Goal: Transaction & Acquisition: Purchase product/service

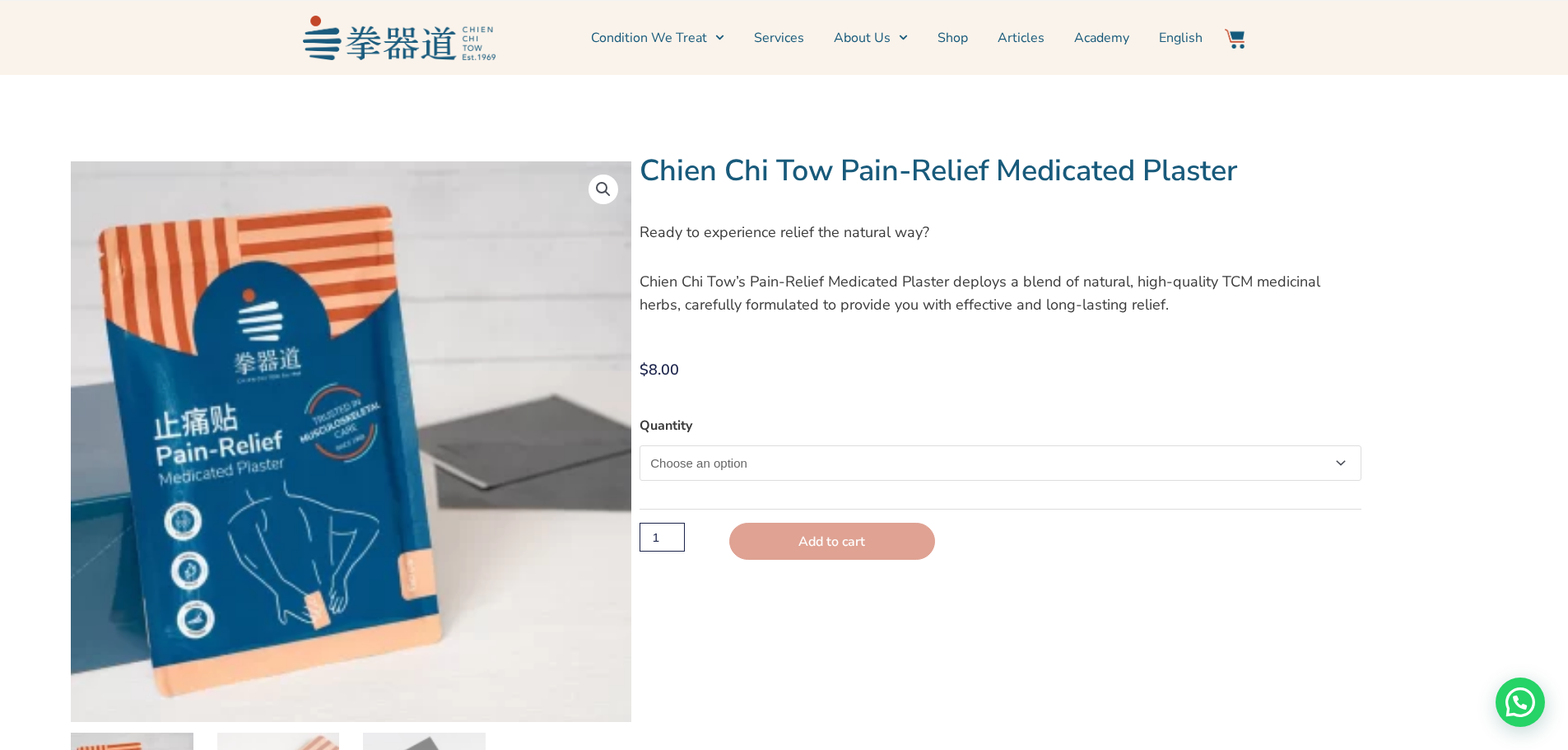
click at [1341, 467] on select "Choose an option Single" at bounding box center [1000, 463] width 721 height 35
select select "Single"
click at [639, 446] on select "Choose an option Single" at bounding box center [1000, 463] width 721 height 35
click at [675, 545] on input "1" at bounding box center [661, 539] width 45 height 29
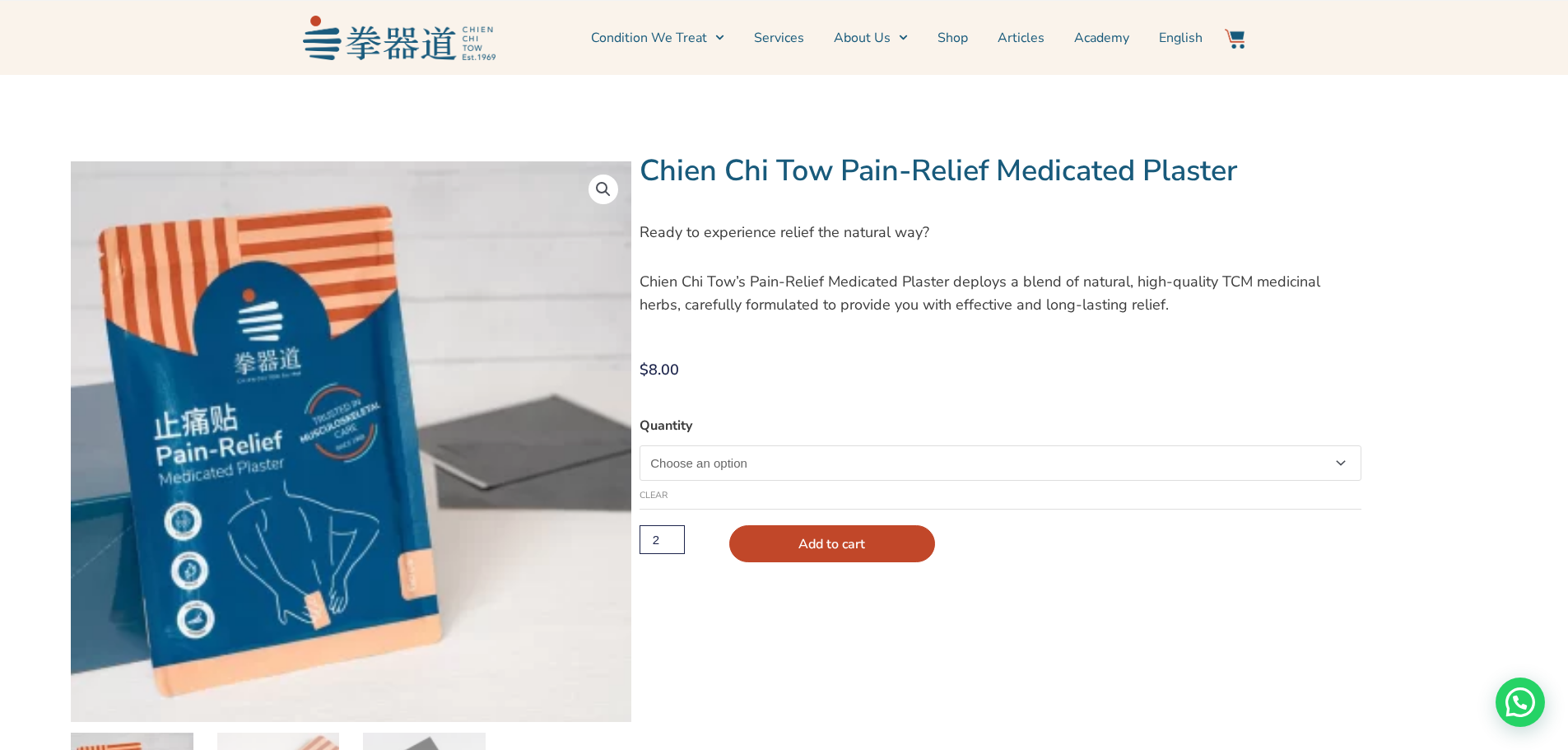
click at [673, 532] on input "2" at bounding box center [661, 539] width 45 height 29
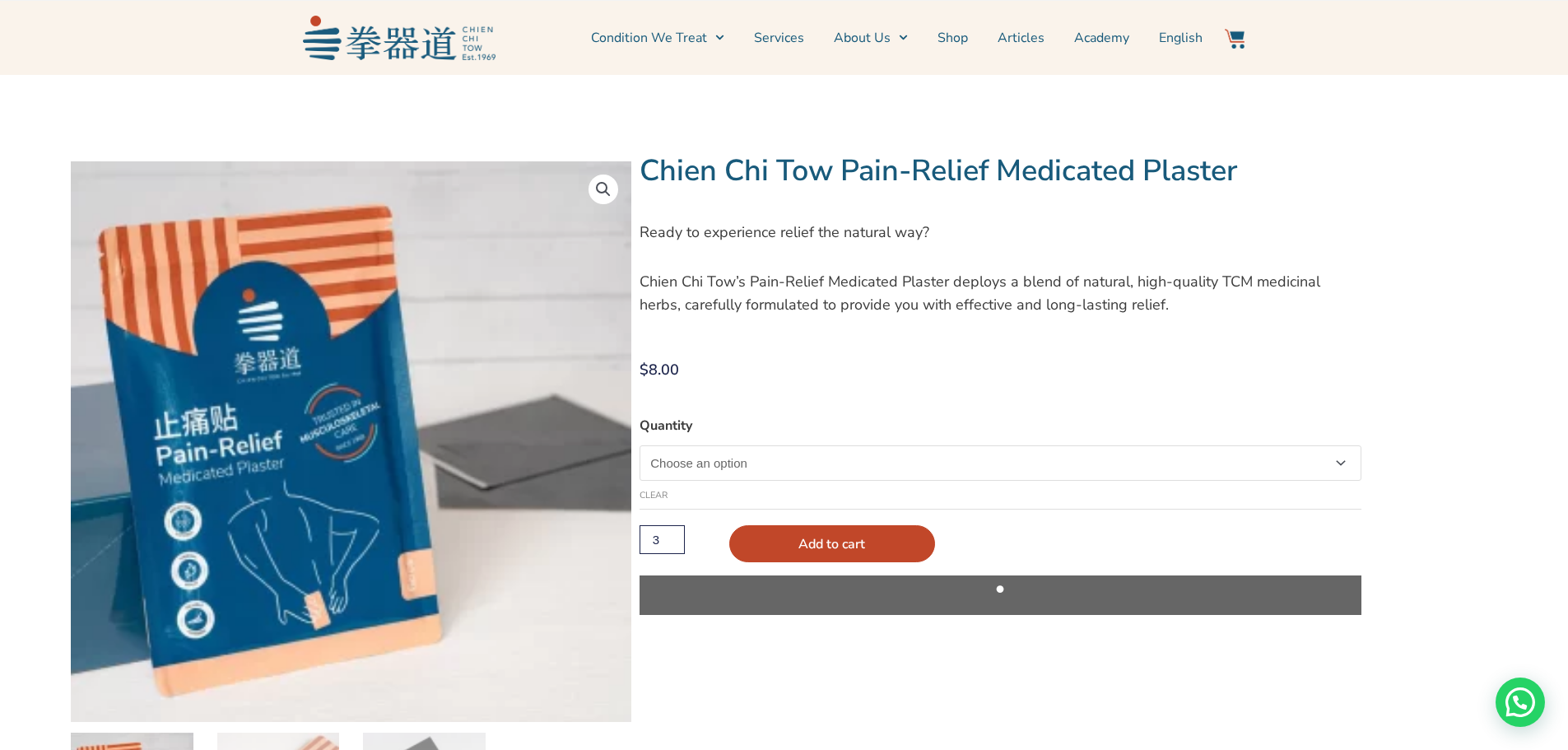
type input "3"
click at [673, 532] on input "3" at bounding box center [661, 539] width 45 height 29
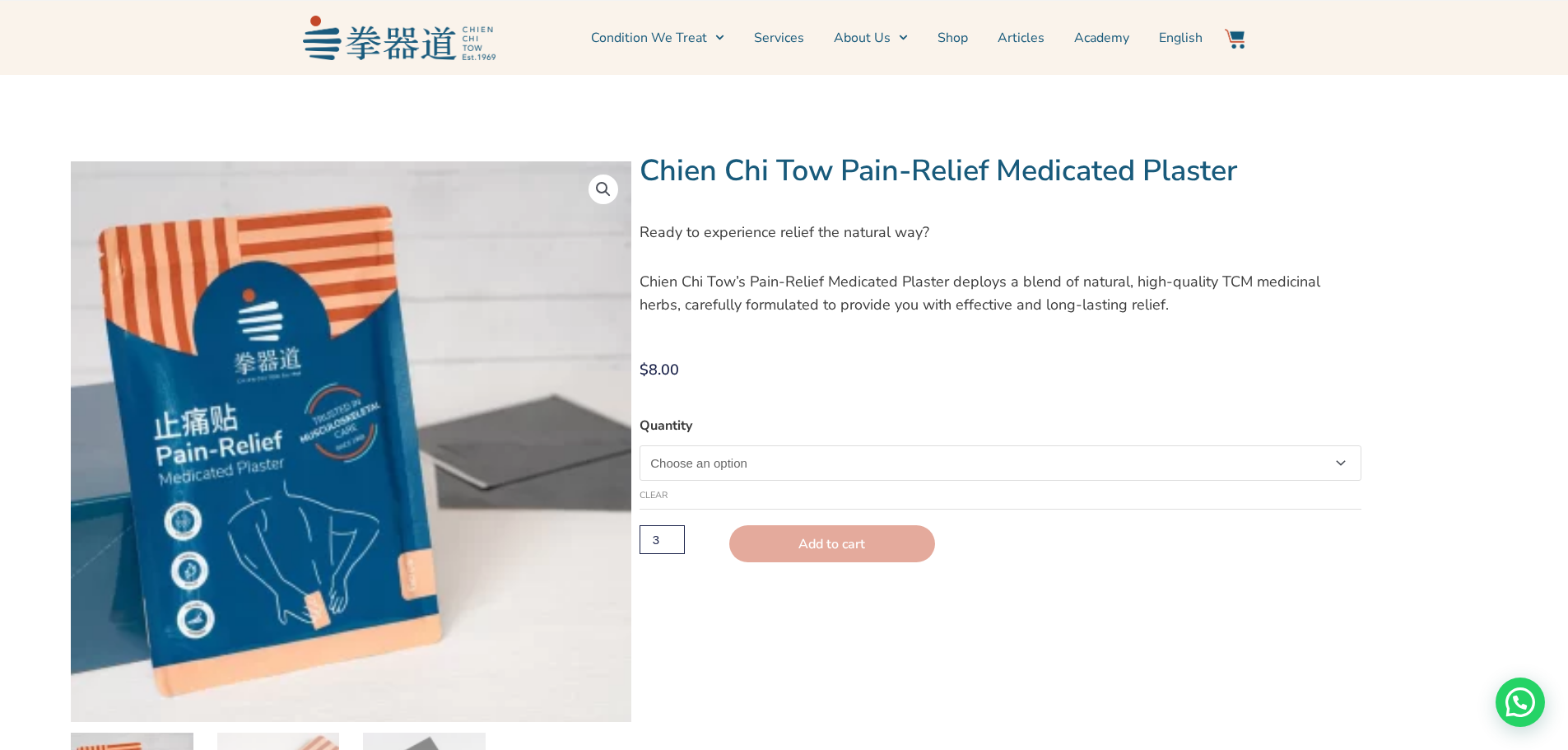
click at [816, 541] on button "Add to cart" at bounding box center [831, 544] width 206 height 37
click at [874, 549] on button "Add to cart" at bounding box center [831, 544] width 206 height 37
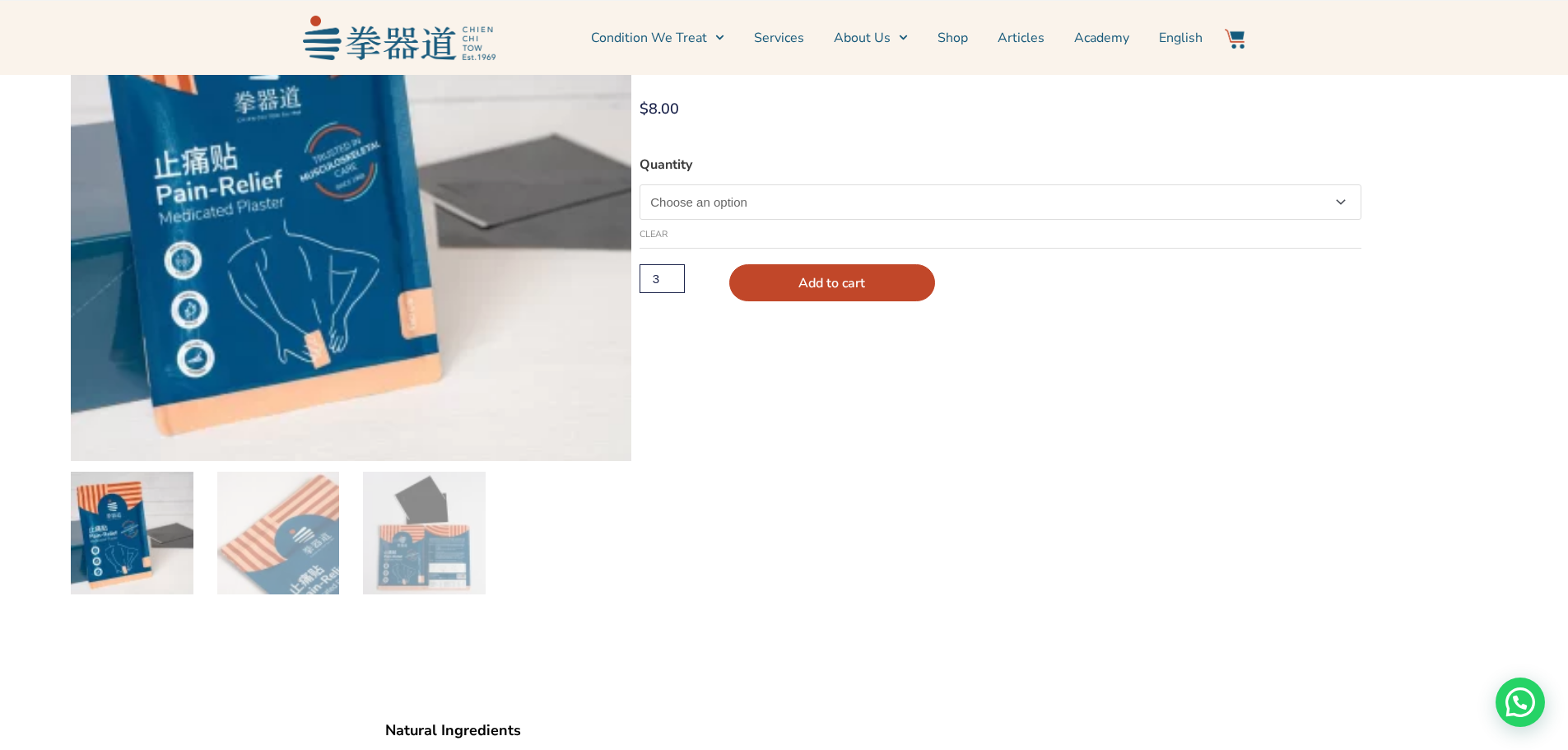
scroll to position [411, 0]
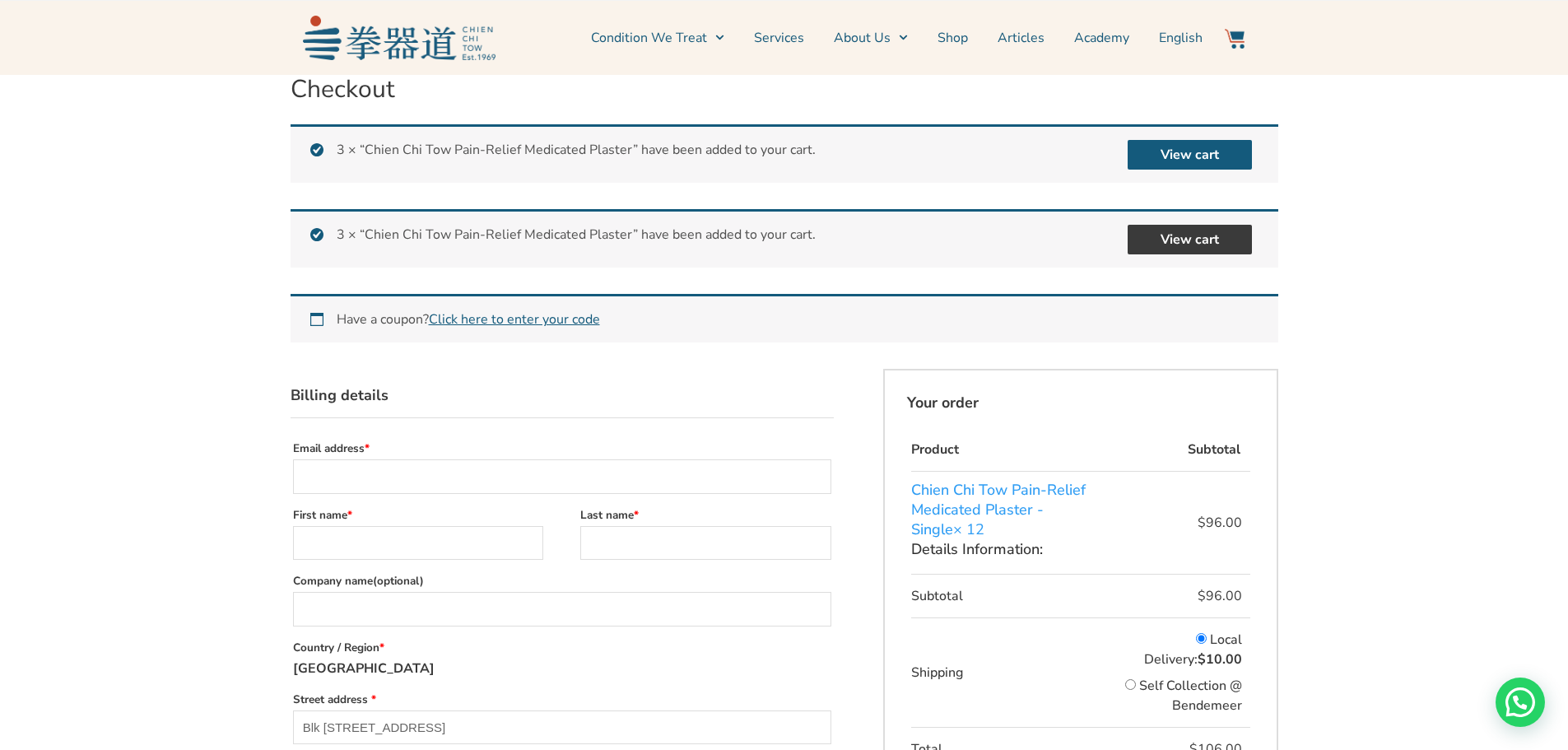
click at [1196, 239] on link "View cart" at bounding box center [1190, 239] width 125 height 30
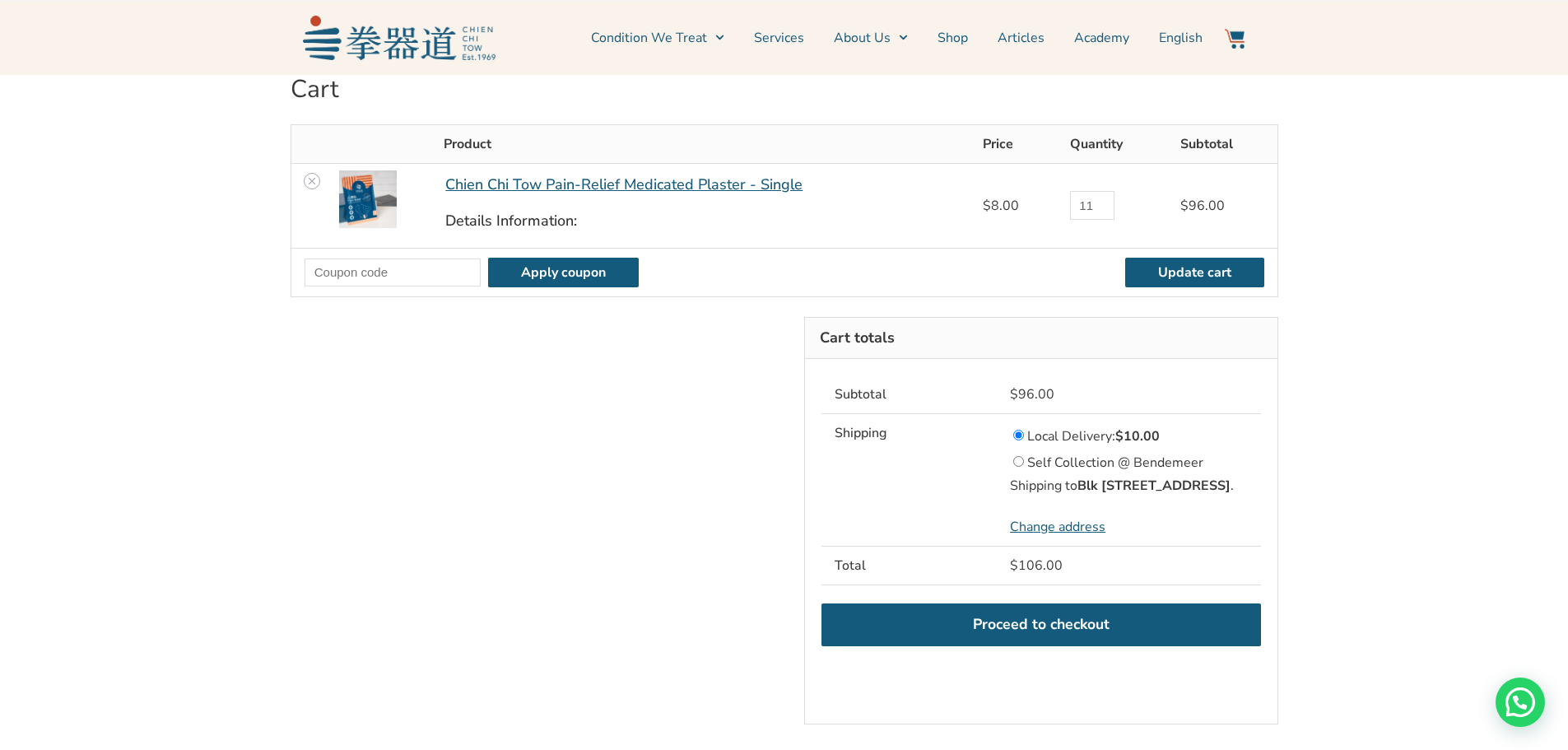
click at [1101, 211] on input "11" at bounding box center [1092, 205] width 45 height 29
click at [1101, 211] on input "10" at bounding box center [1092, 205] width 45 height 29
click at [1101, 211] on input "9" at bounding box center [1092, 205] width 45 height 29
click at [1101, 211] on input "8" at bounding box center [1092, 205] width 45 height 29
click at [1101, 211] on input "7" at bounding box center [1092, 205] width 45 height 29
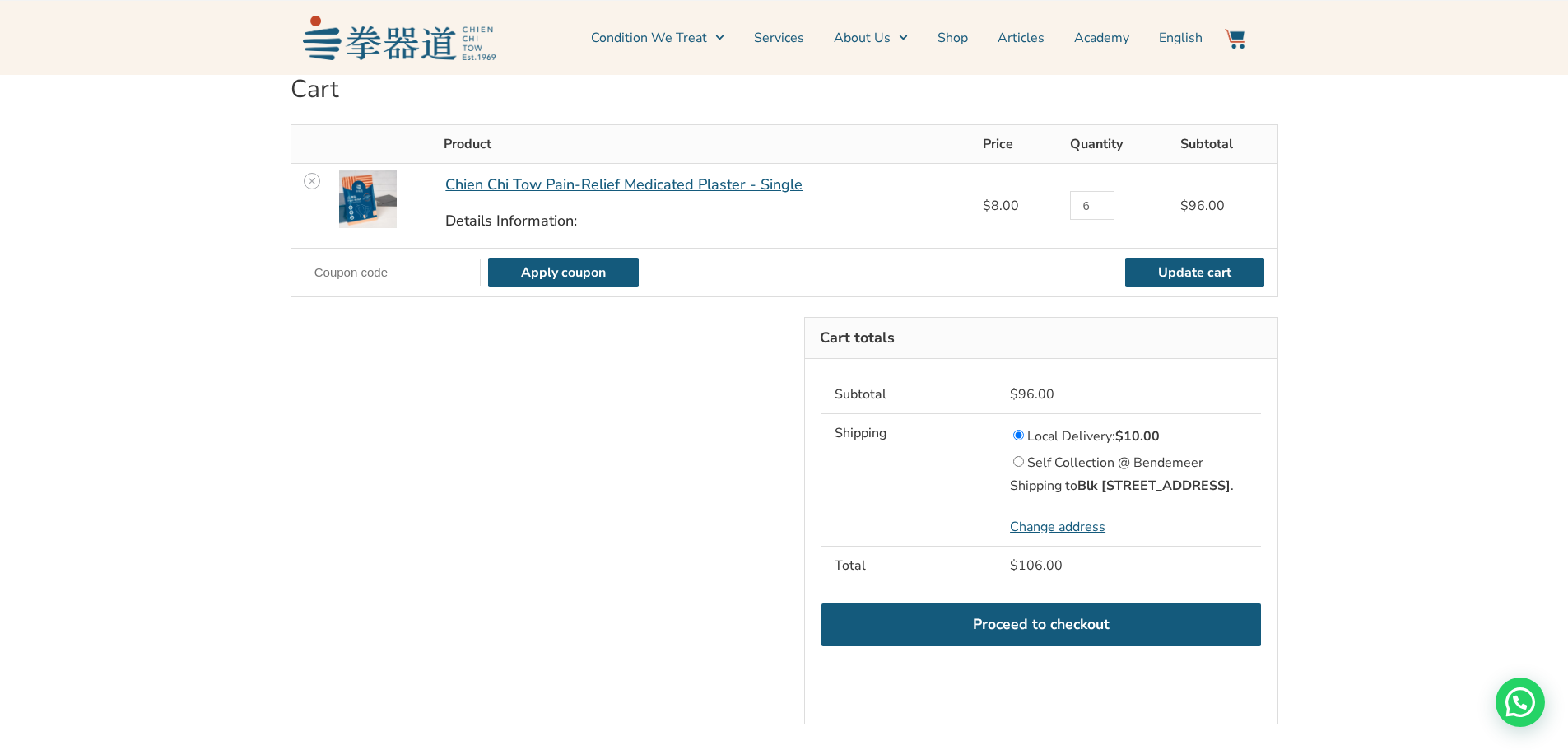
click at [1101, 211] on input "6" at bounding box center [1092, 205] width 45 height 29
click at [1101, 211] on input "5" at bounding box center [1092, 205] width 45 height 29
click at [1101, 211] on input "4" at bounding box center [1092, 205] width 45 height 29
type input "3"
click at [1101, 211] on input "3" at bounding box center [1092, 205] width 45 height 29
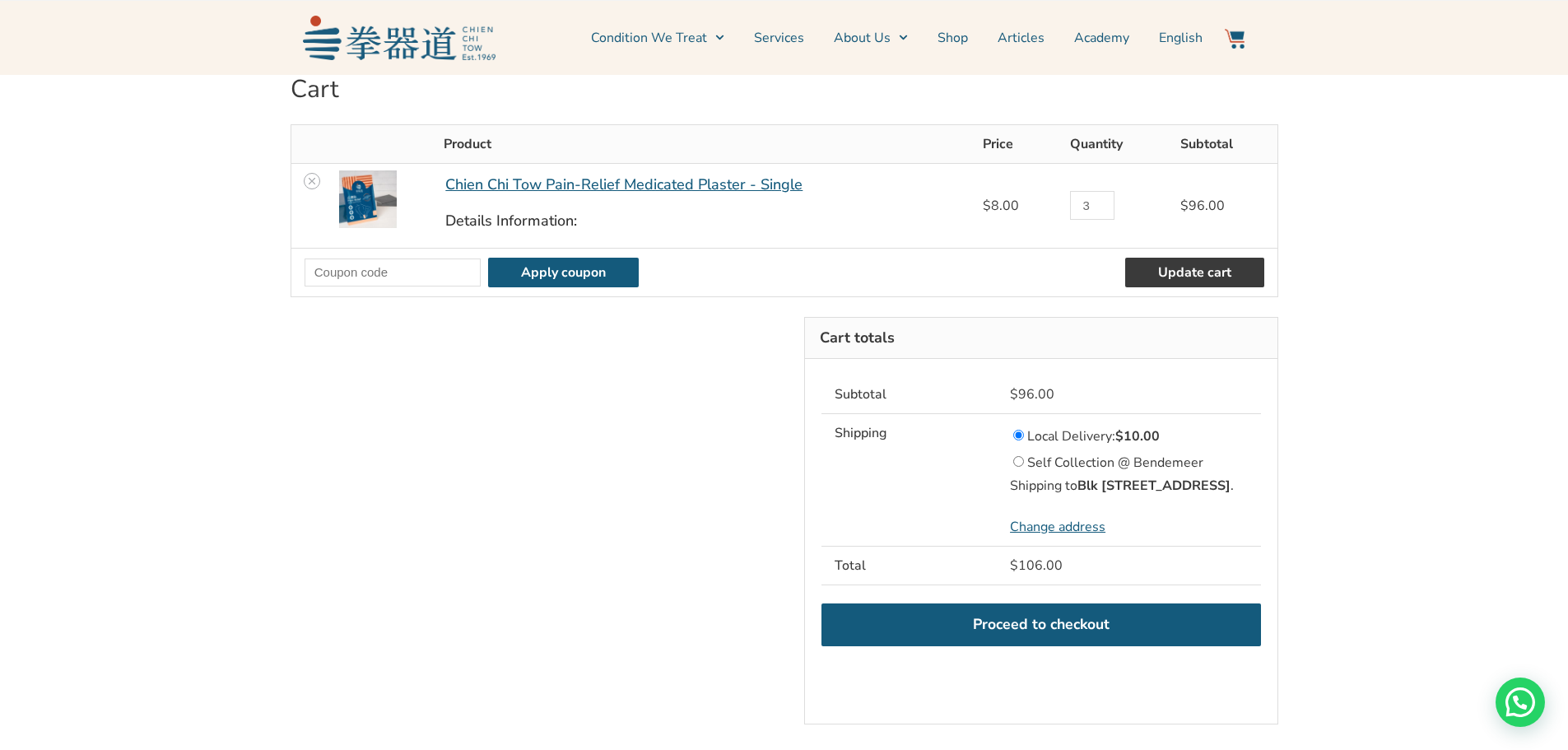
click at [1178, 273] on button "Update cart" at bounding box center [1194, 273] width 139 height 30
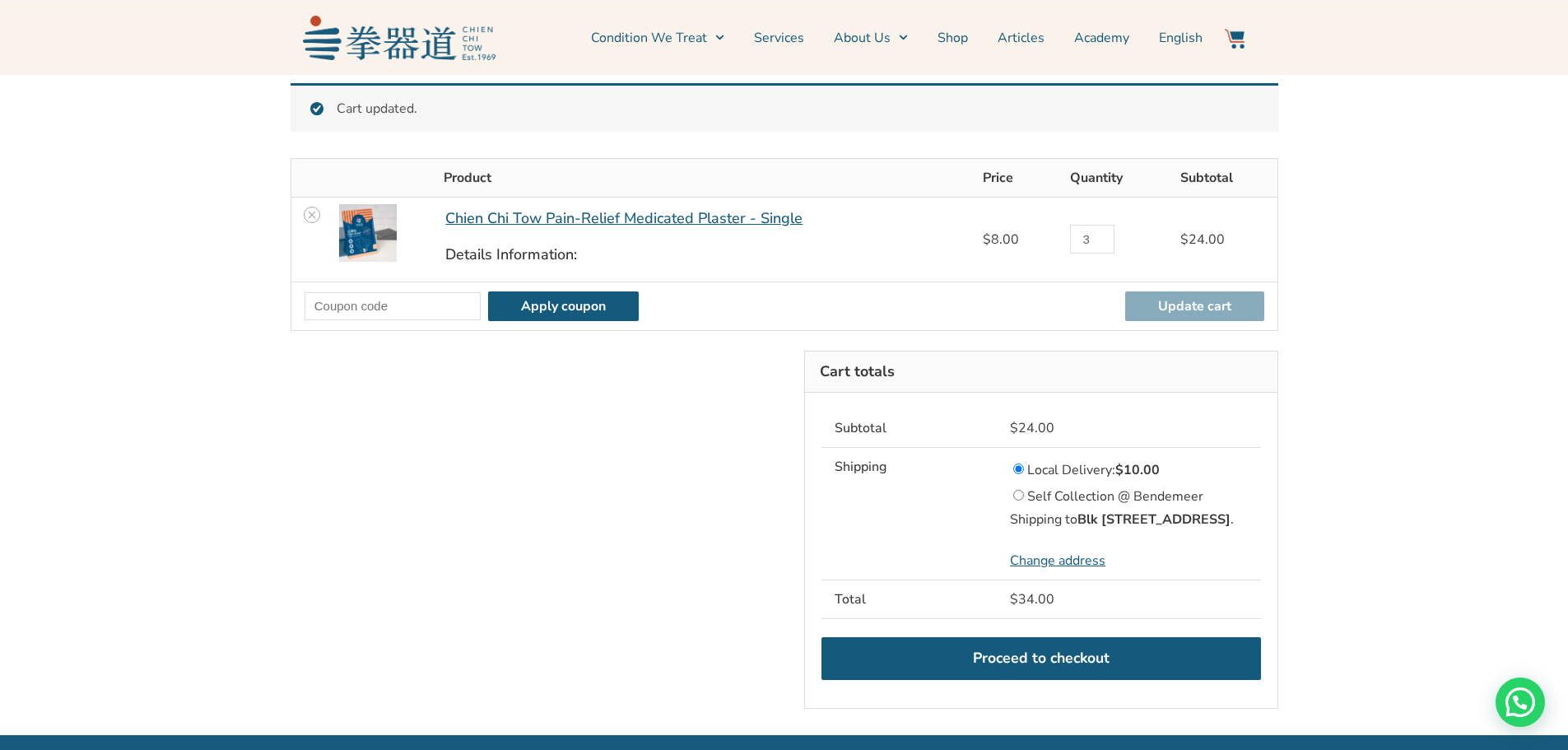
scroll to position [42, 0]
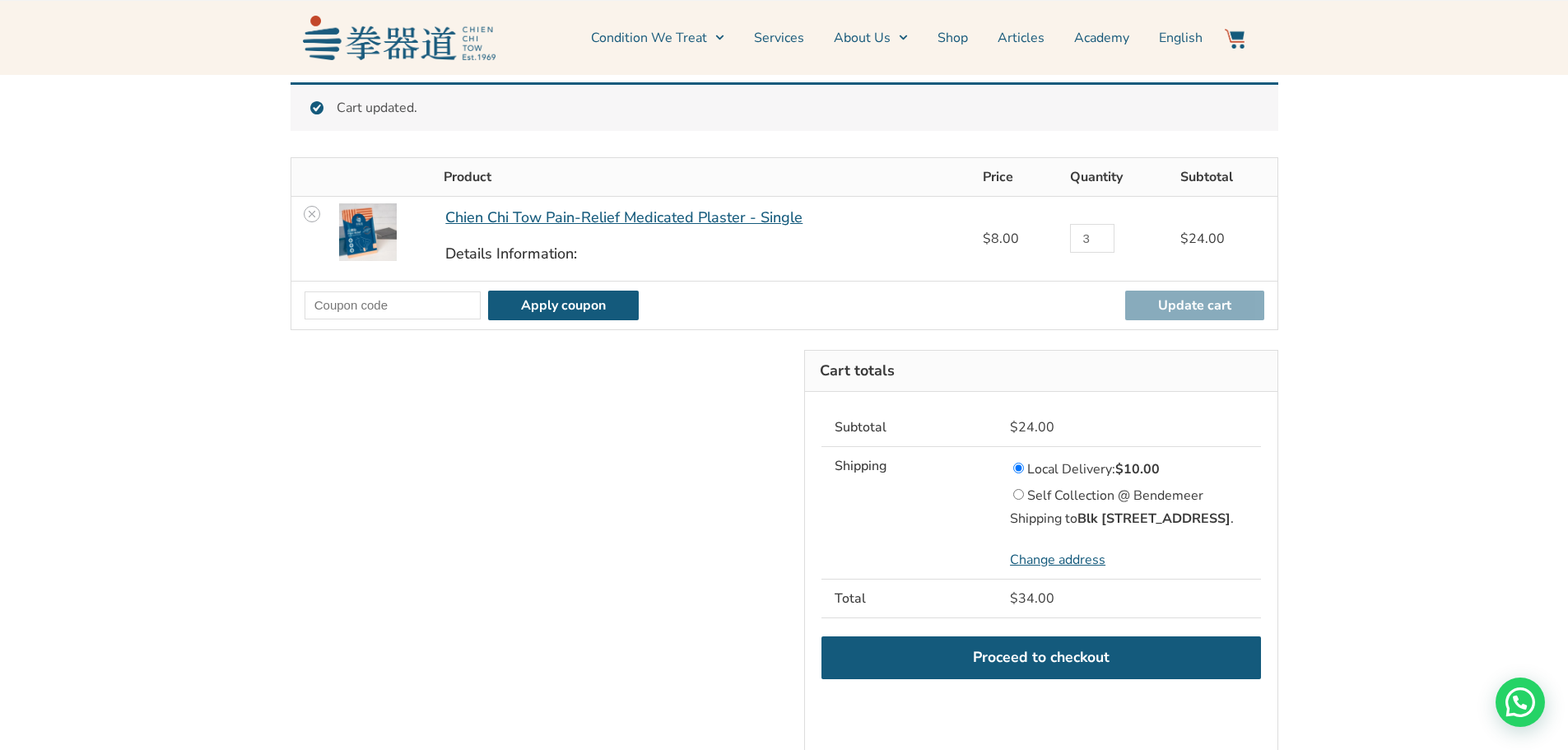
click at [1019, 495] on input "Self Collection @ Bendemeer" at bounding box center [1018, 494] width 11 height 11
radio input "true"
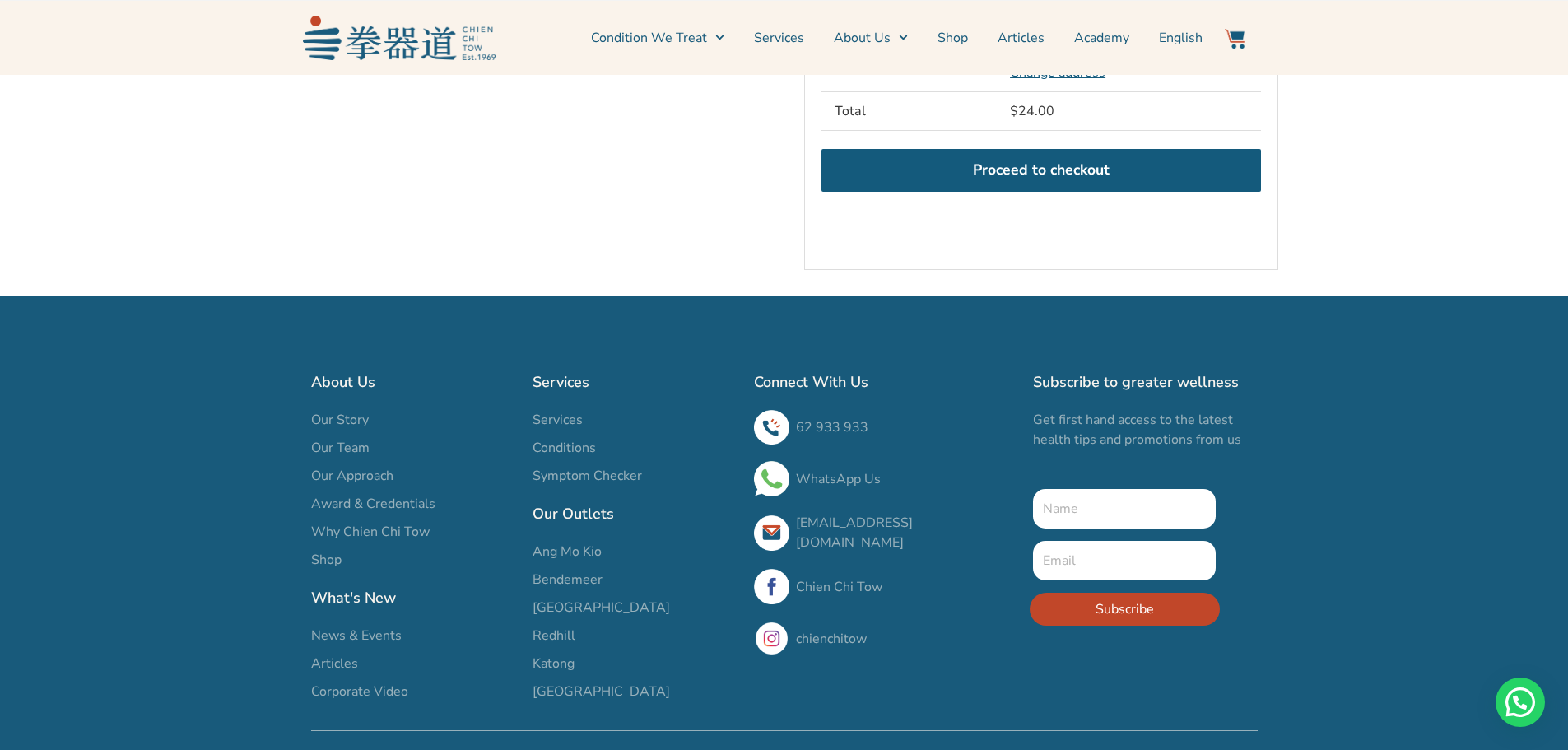
scroll to position [536, 0]
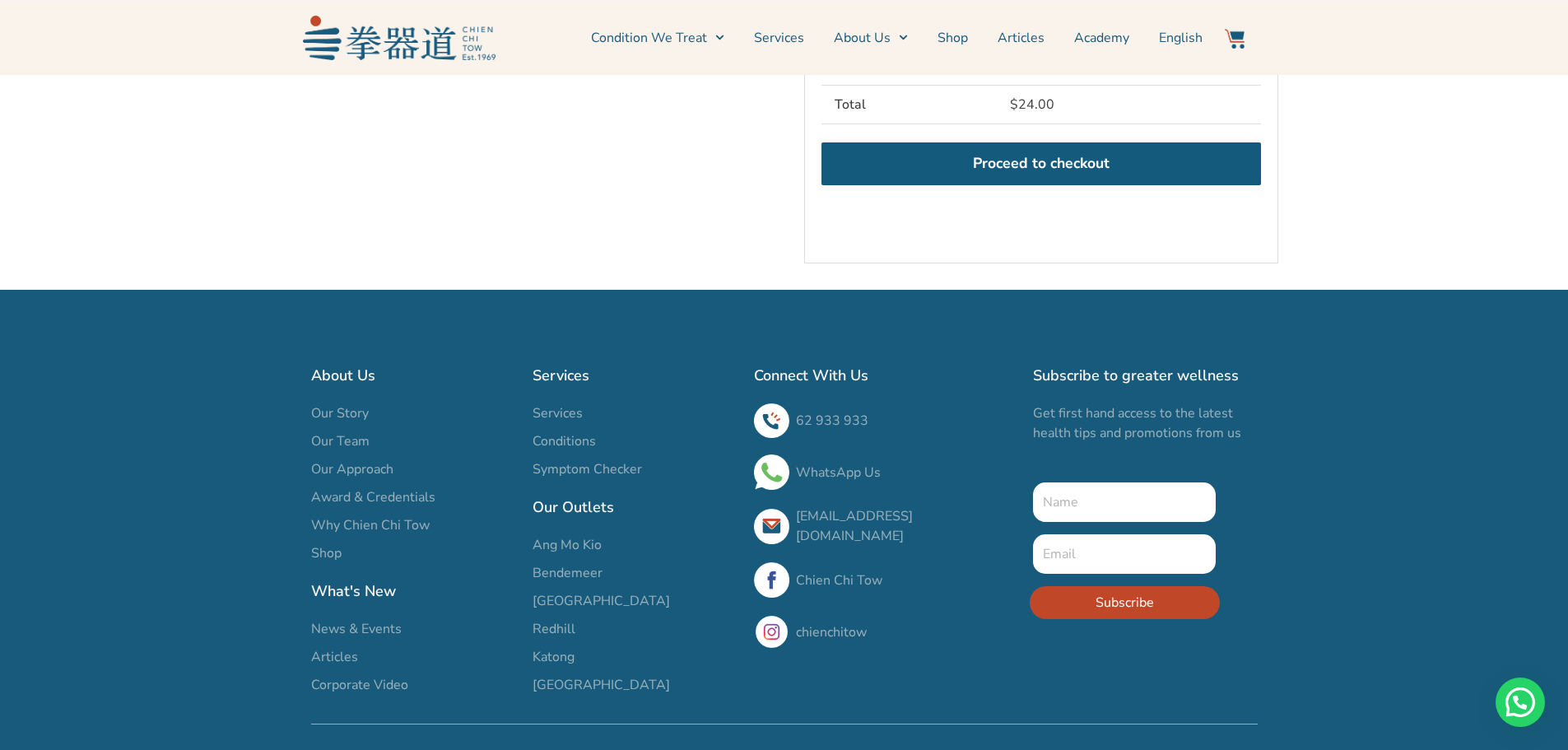
click at [1120, 520] on input "New Form" at bounding box center [1124, 502] width 183 height 39
click at [1115, 522] on input "New Form" at bounding box center [1124, 502] width 183 height 39
type input "Bobby Yee"
click at [1103, 574] on input "New Form" at bounding box center [1124, 554] width 183 height 39
type input "bywk10@gmail.com"
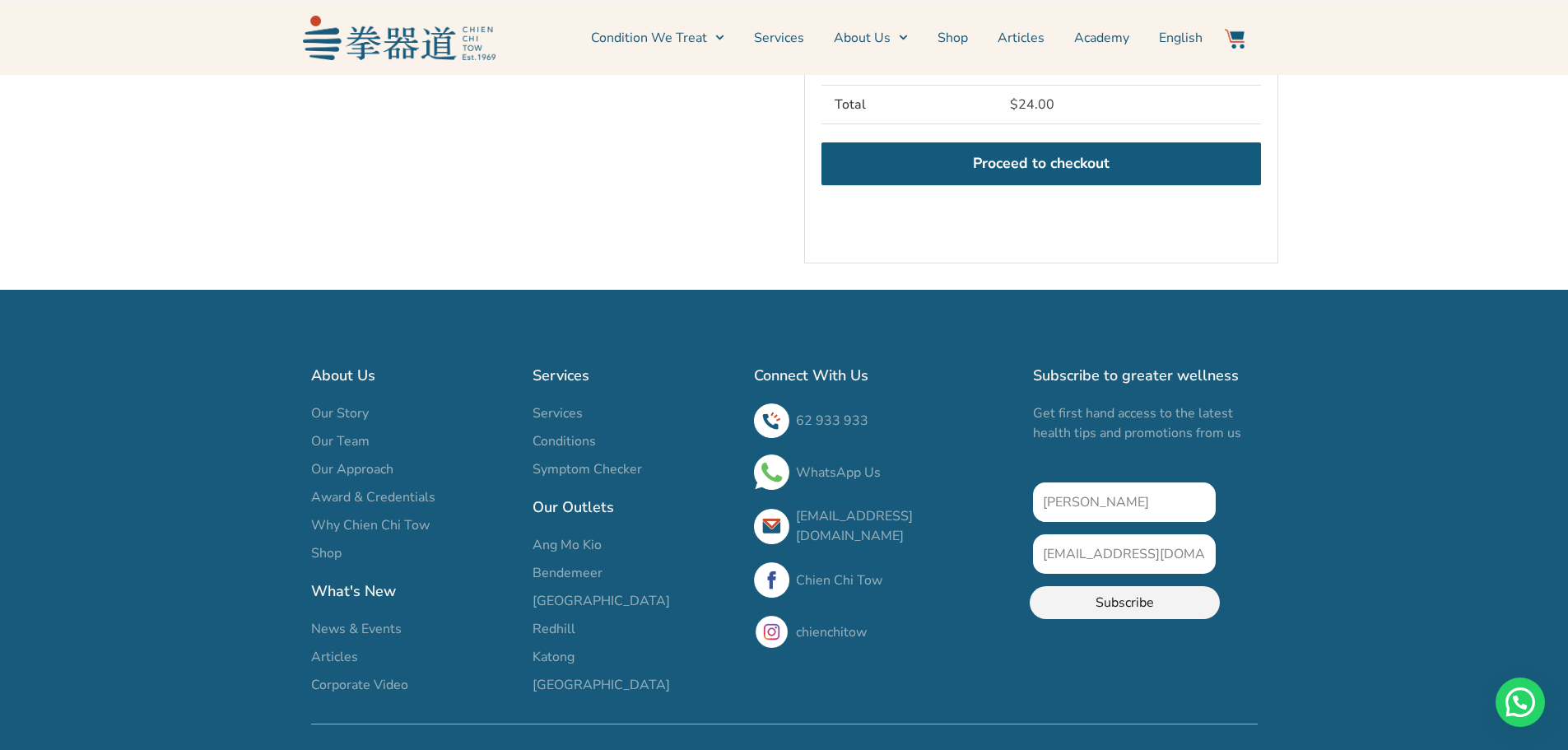
click at [1141, 612] on span "Subscribe" at bounding box center [1124, 603] width 59 height 20
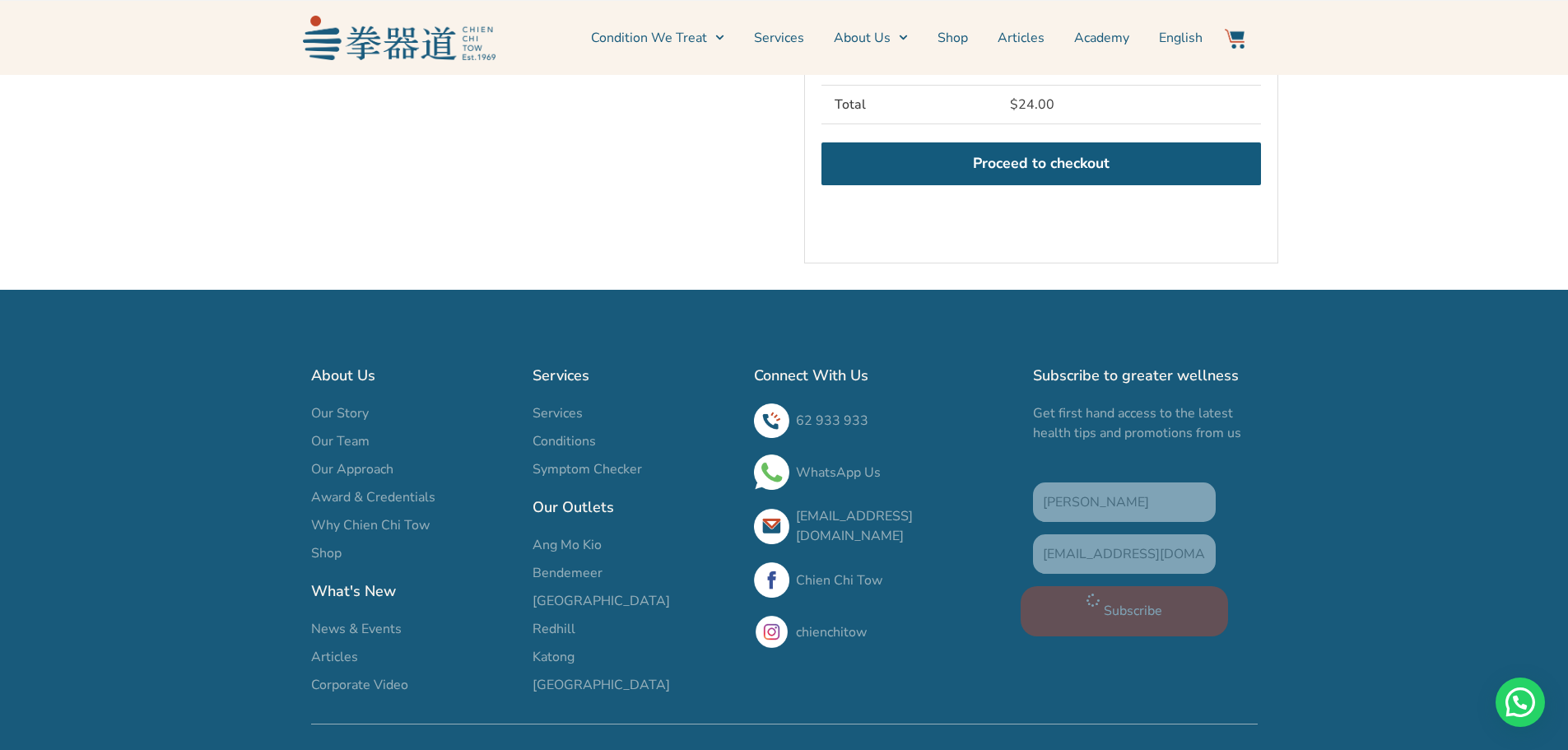
click at [587, 582] on span "Bendemeer" at bounding box center [567, 573] width 70 height 20
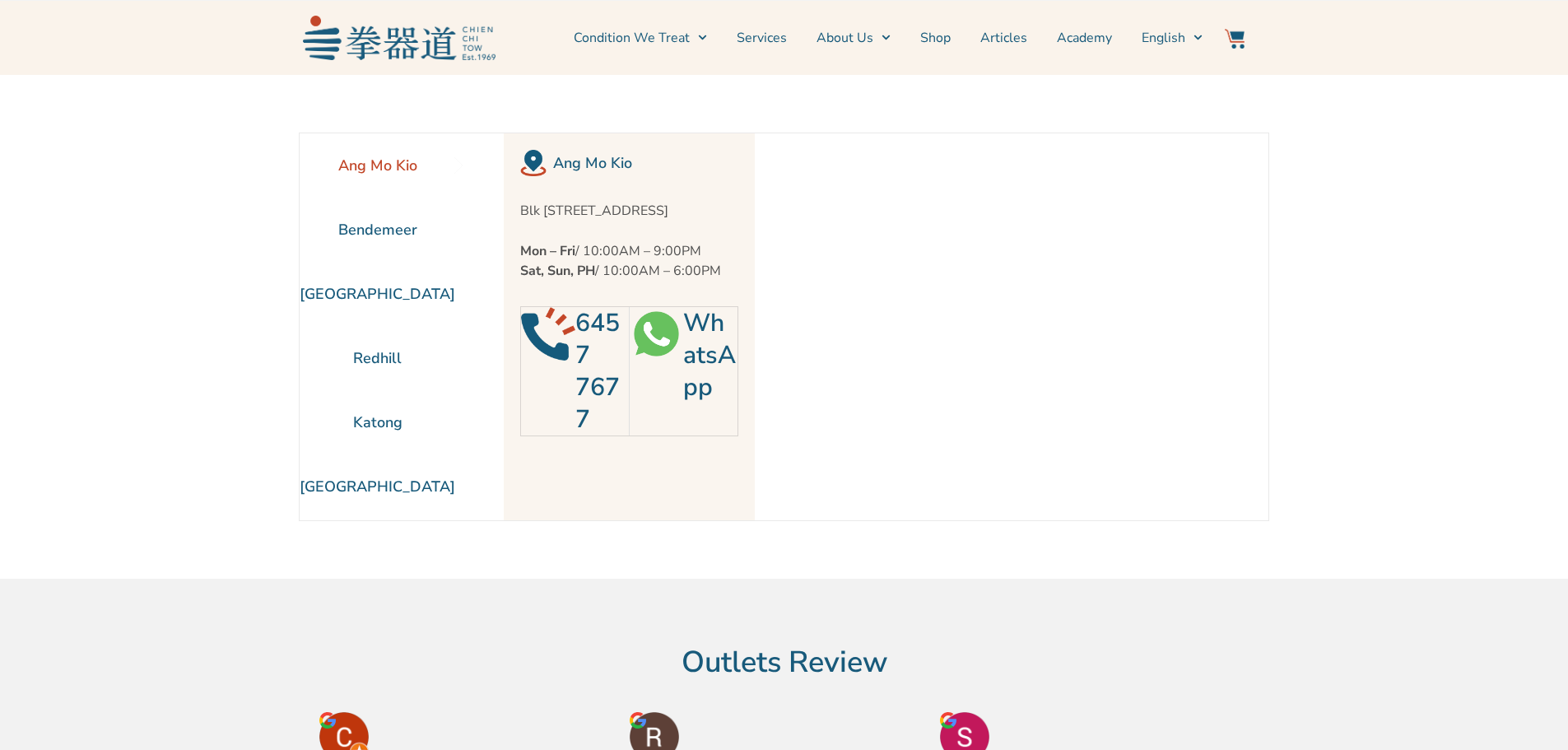
scroll to position [75, 0]
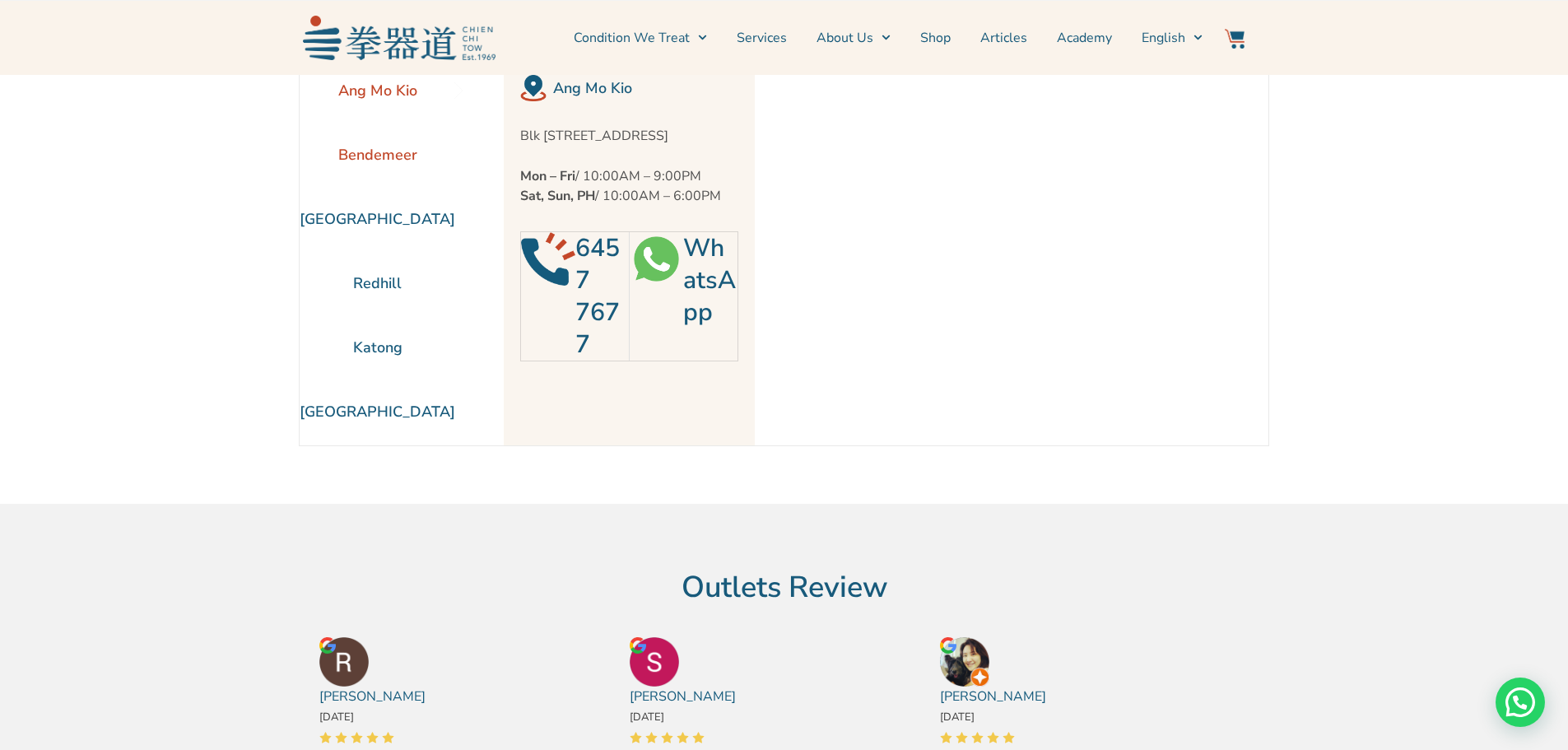
click at [407, 161] on li "Bendemeer" at bounding box center [377, 154] width 155 height 64
click at [385, 155] on li "Bendemeer" at bounding box center [377, 154] width 155 height 64
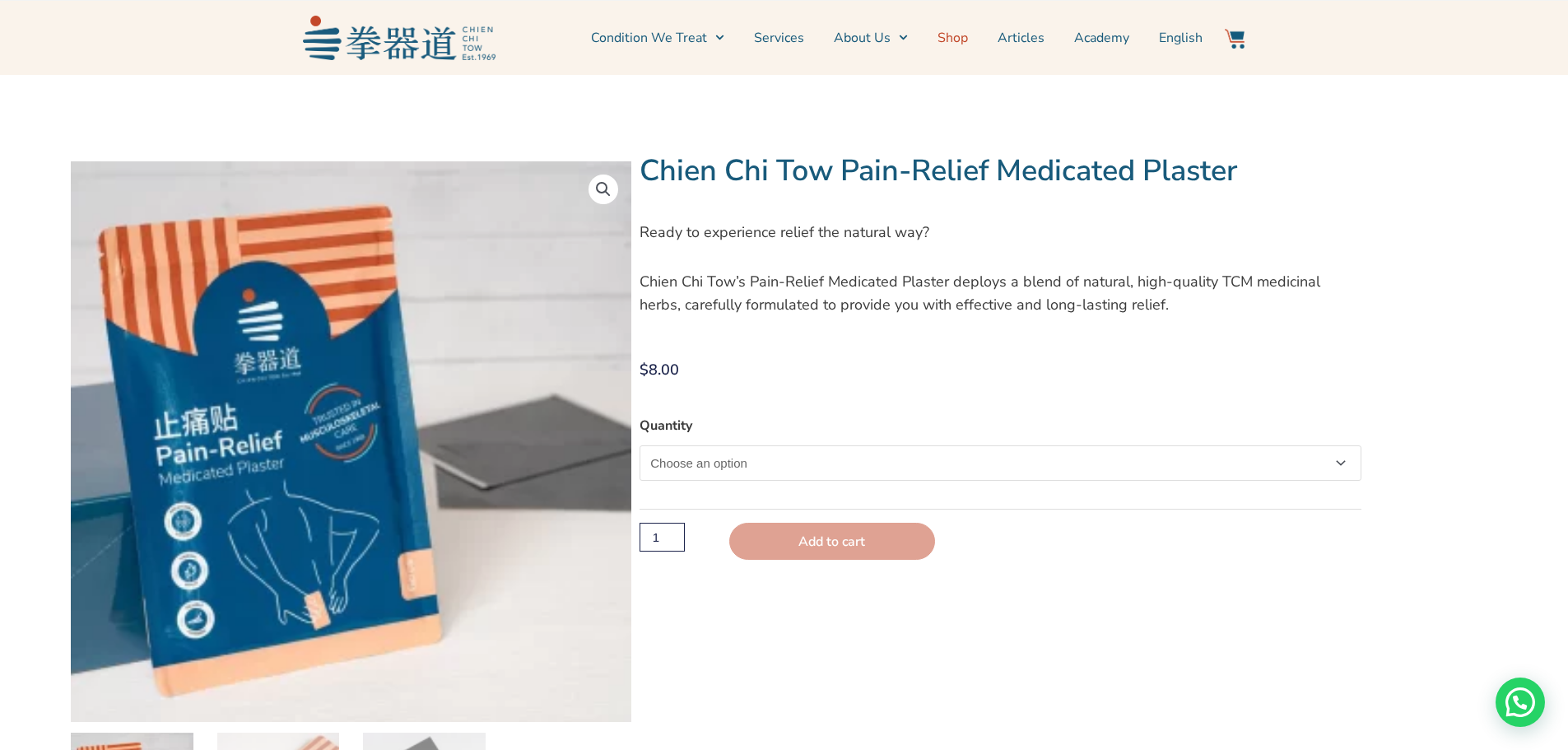
click at [968, 34] on link "Shop" at bounding box center [952, 38] width 31 height 41
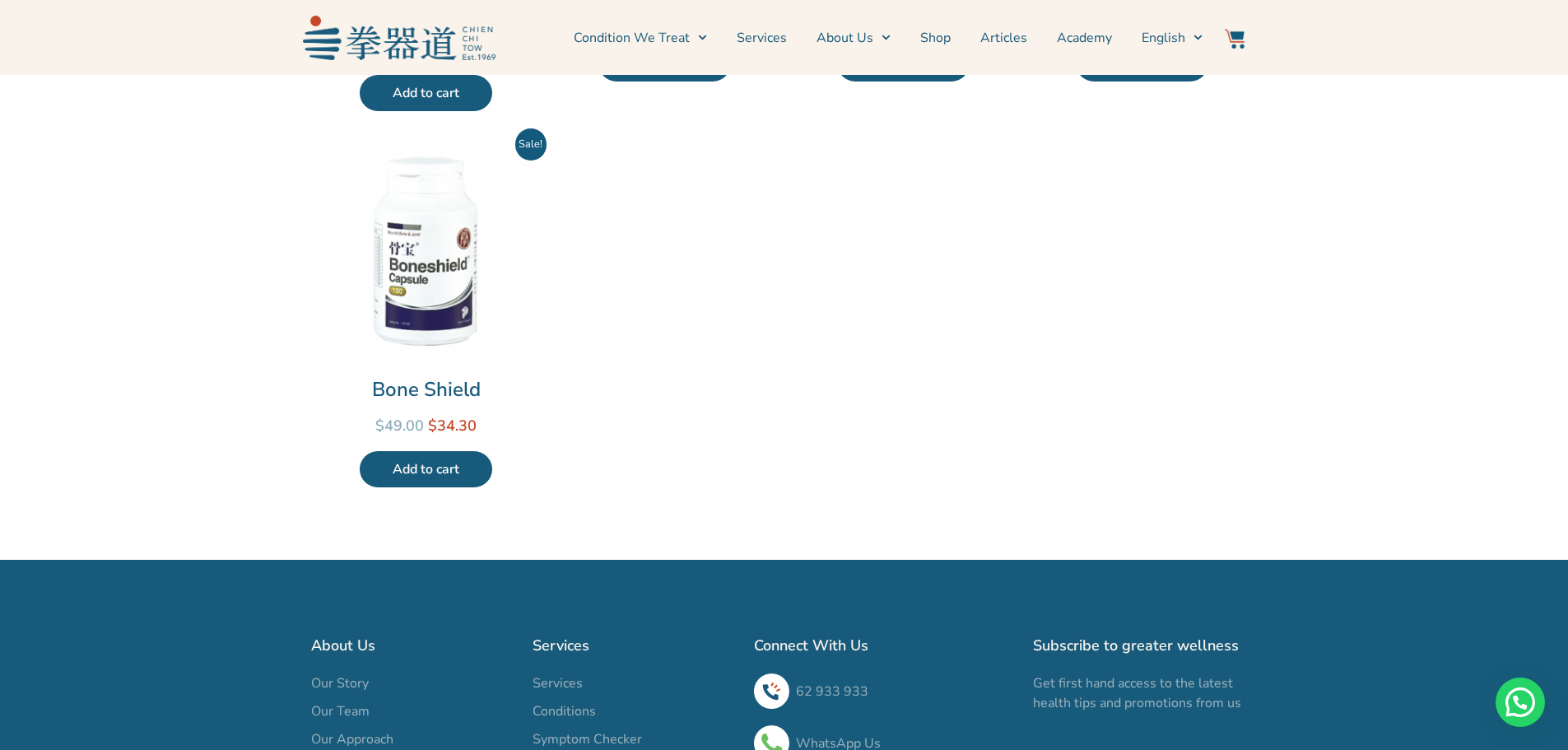
scroll to position [1153, 0]
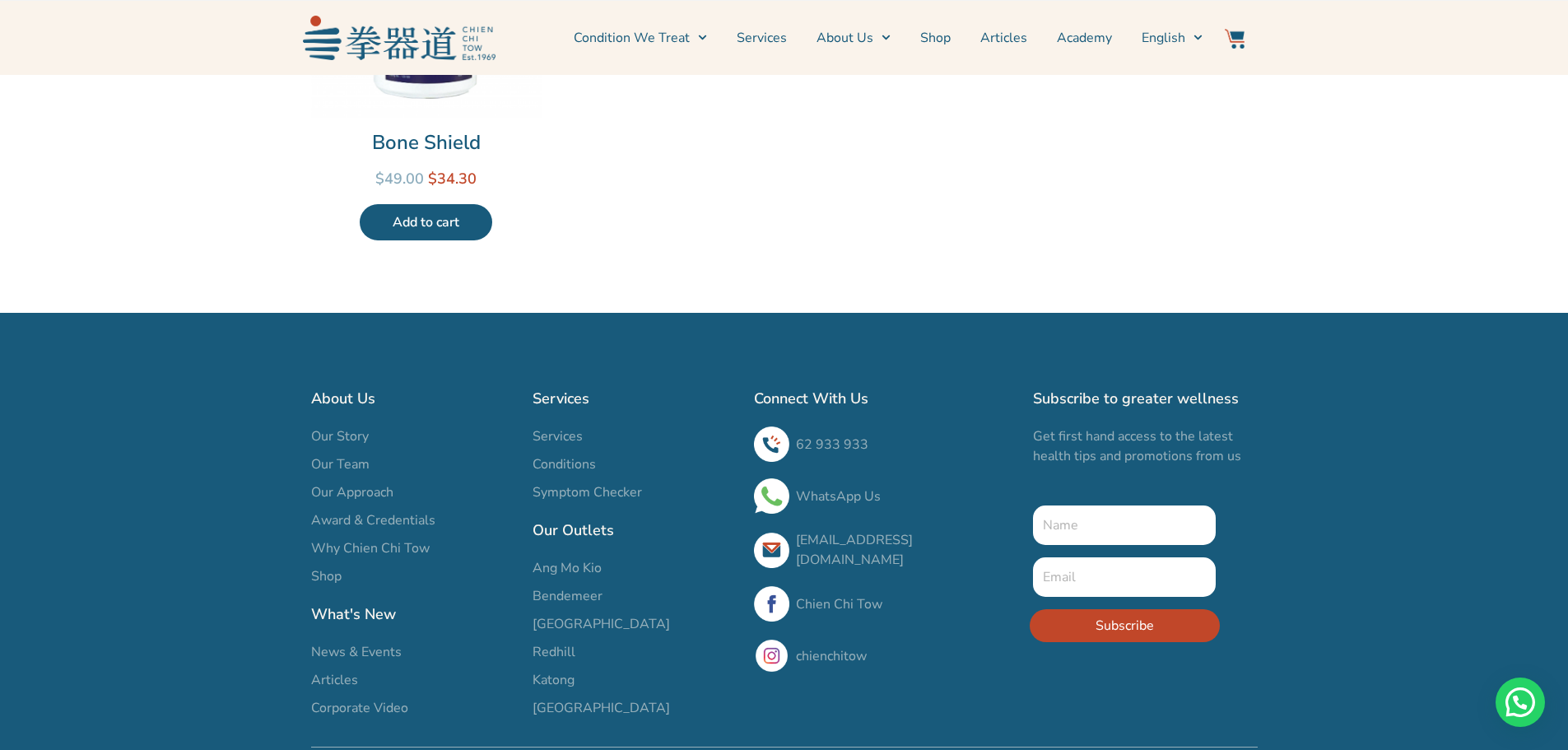
click at [587, 586] on span "Bendemeer" at bounding box center [567, 596] width 70 height 20
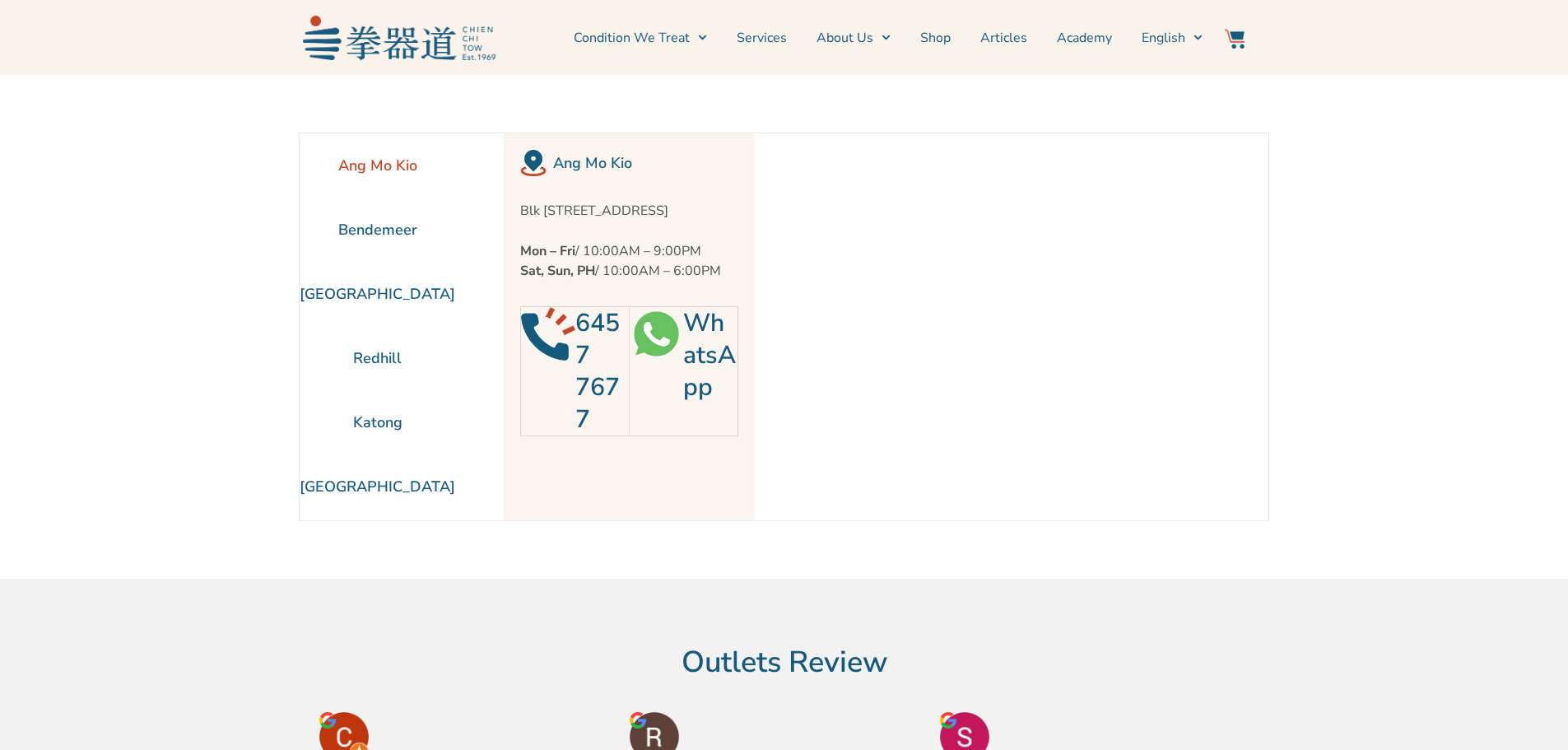
scroll to position [75, 0]
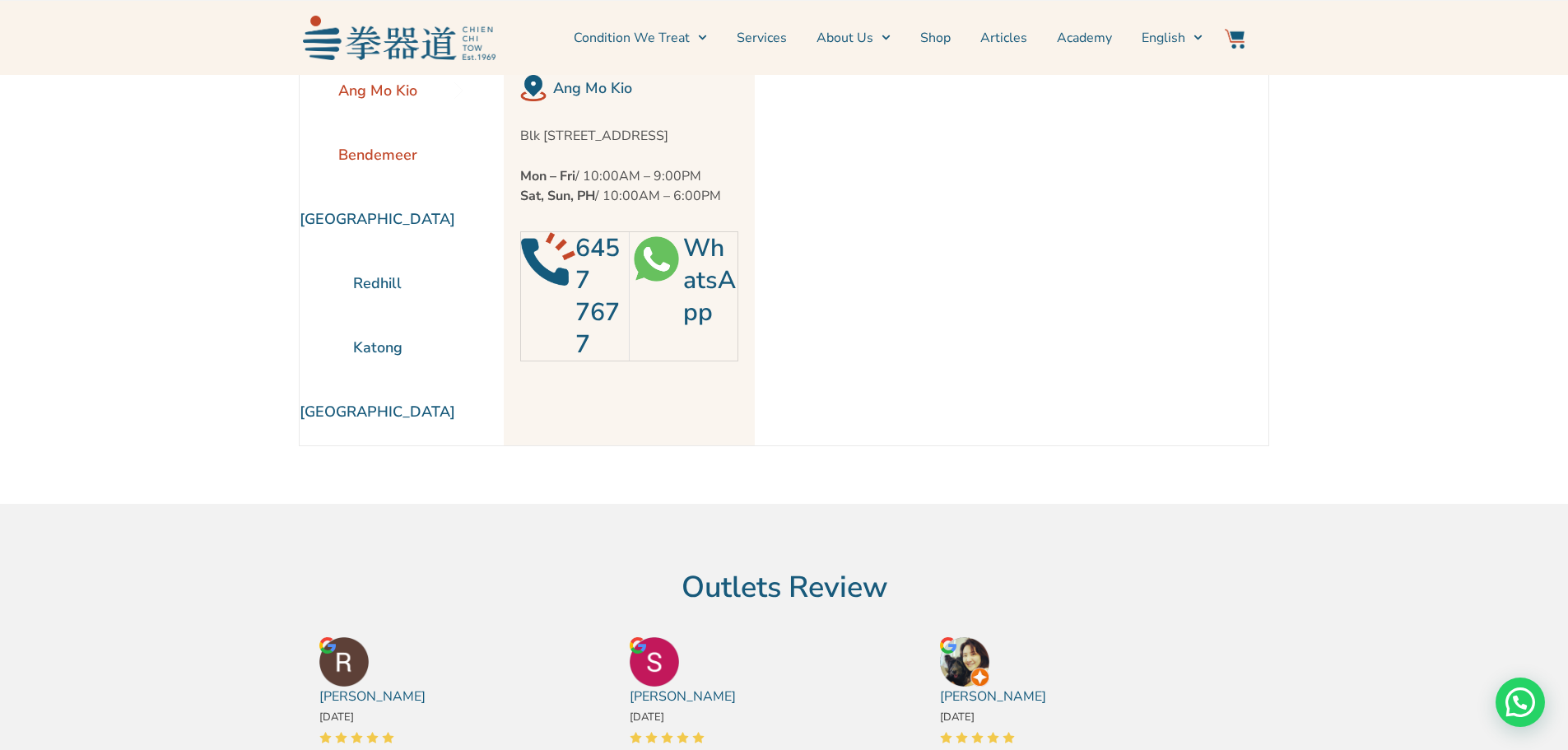
click at [405, 154] on li "Bendemeer" at bounding box center [377, 154] width 155 height 64
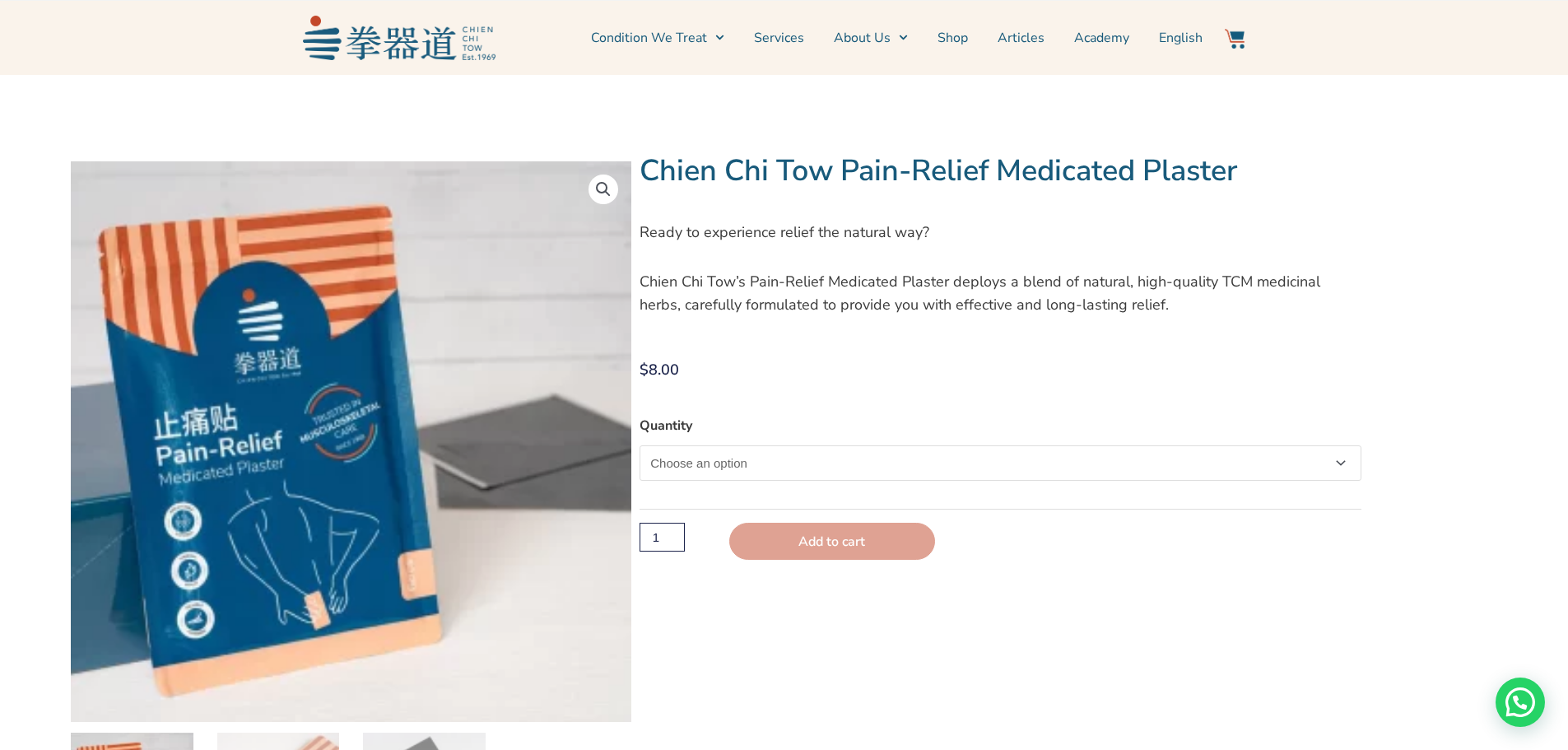
click at [1343, 463] on select "Choose an option Single" at bounding box center [1000, 463] width 721 height 35
select select "Single"
click at [639, 446] on select "Choose an option Single" at bounding box center [1000, 463] width 721 height 35
click at [674, 534] on input "2" at bounding box center [661, 539] width 45 height 29
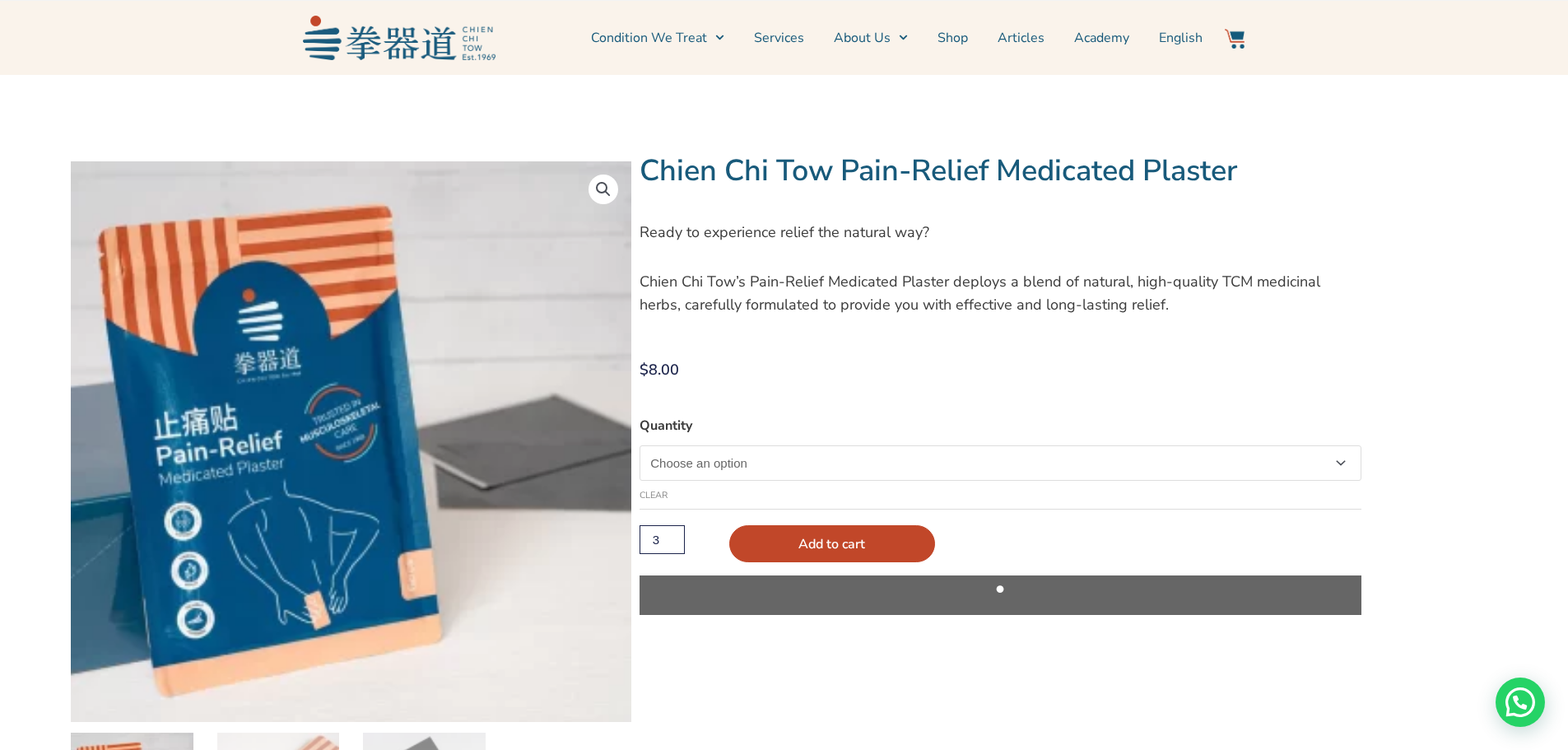
type input "3"
click at [674, 534] on input "3" at bounding box center [661, 539] width 45 height 29
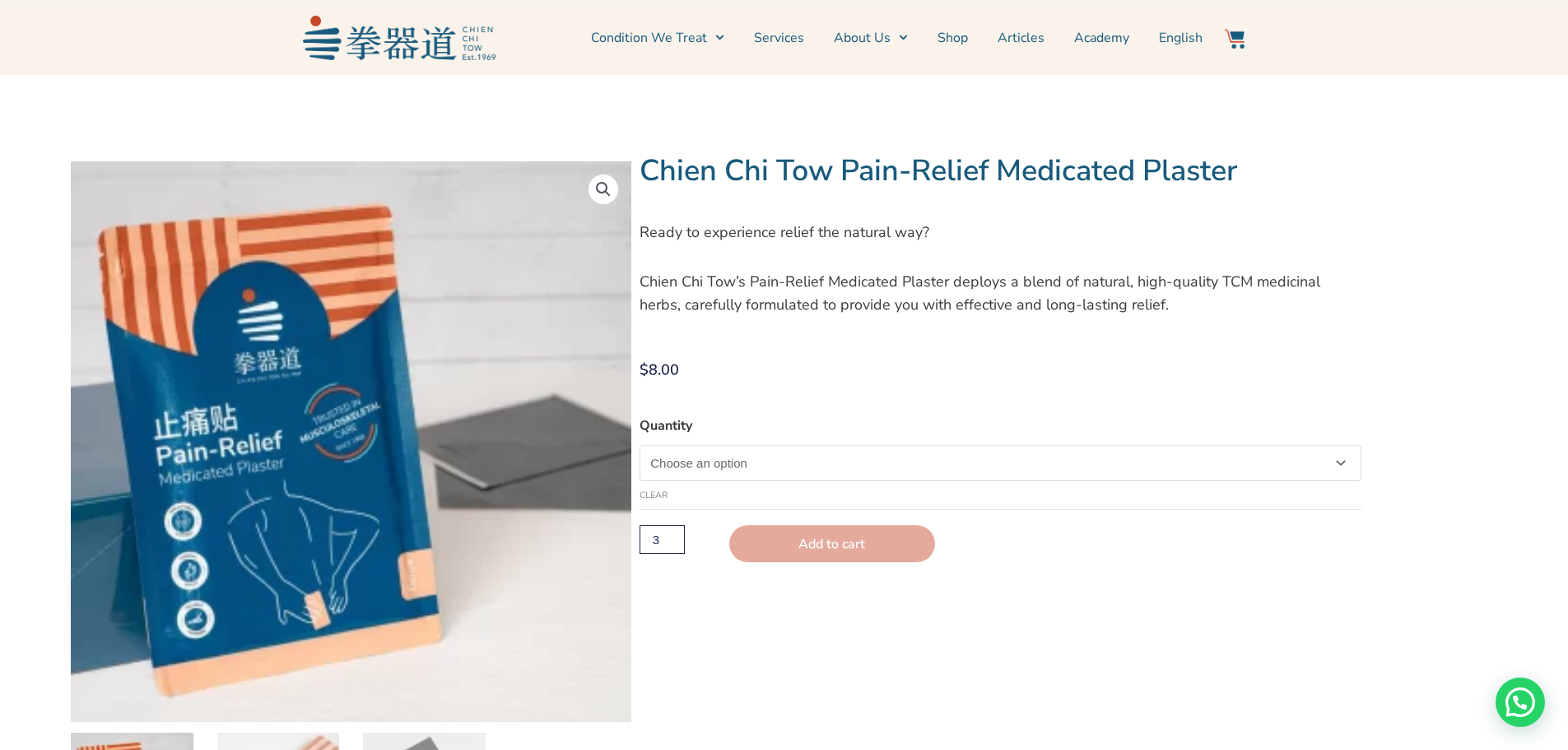
click at [820, 546] on button "Add to cart" at bounding box center [831, 544] width 206 height 37
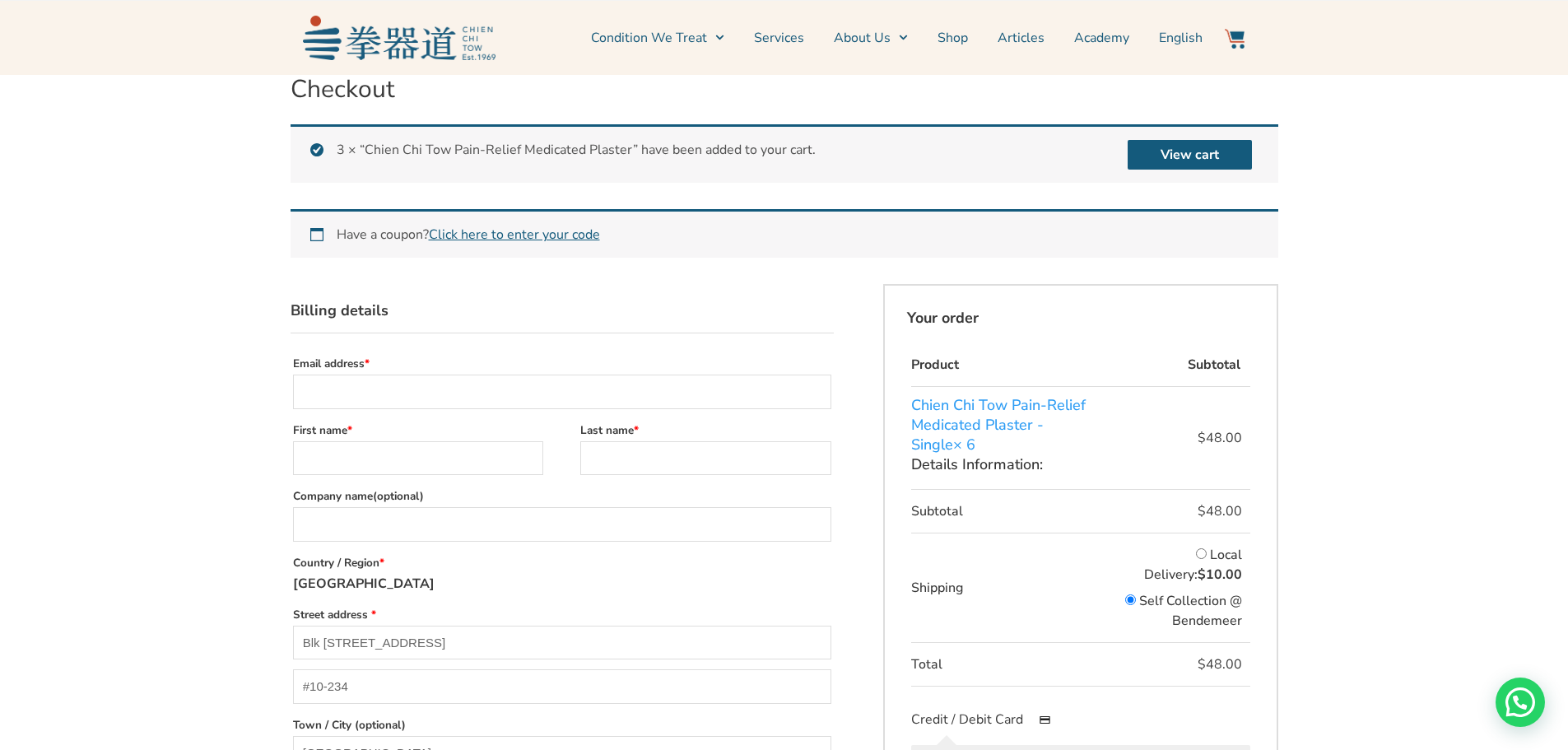
click at [466, 354] on label "Email address *" at bounding box center [562, 363] width 538 height 22
click at [466, 375] on input "Email address *" at bounding box center [562, 391] width 538 height 34
click at [467, 361] on label "Email address *" at bounding box center [562, 363] width 538 height 22
click at [467, 375] on input "Email address *" at bounding box center [562, 391] width 538 height 34
click at [420, 404] on input "Email address *" at bounding box center [562, 391] width 538 height 34
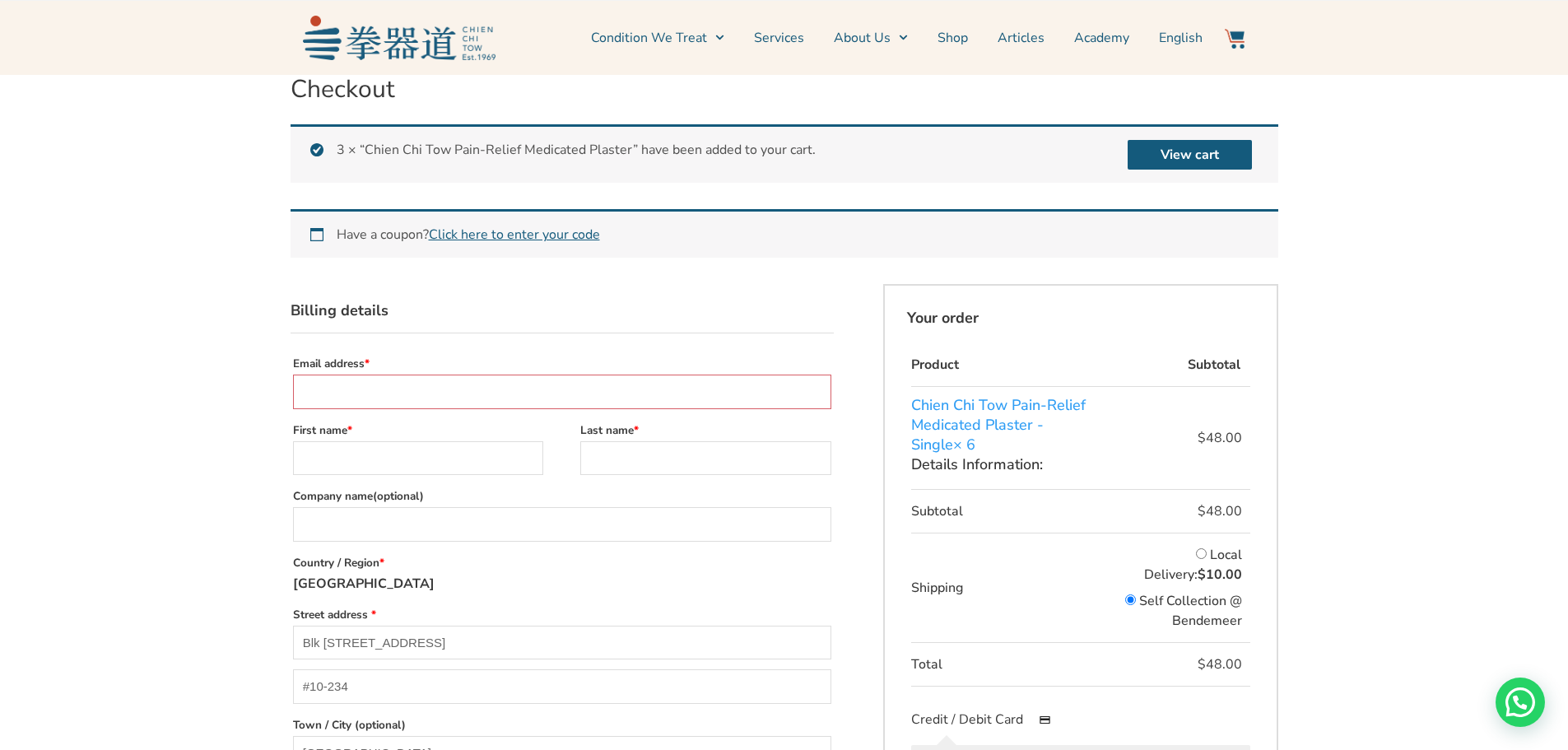
type input "[EMAIL_ADDRESS][DOMAIN_NAME]"
type input "Bobby"
type input "Yee"
type input "Personal"
type input "[PHONE_NUMBER]"
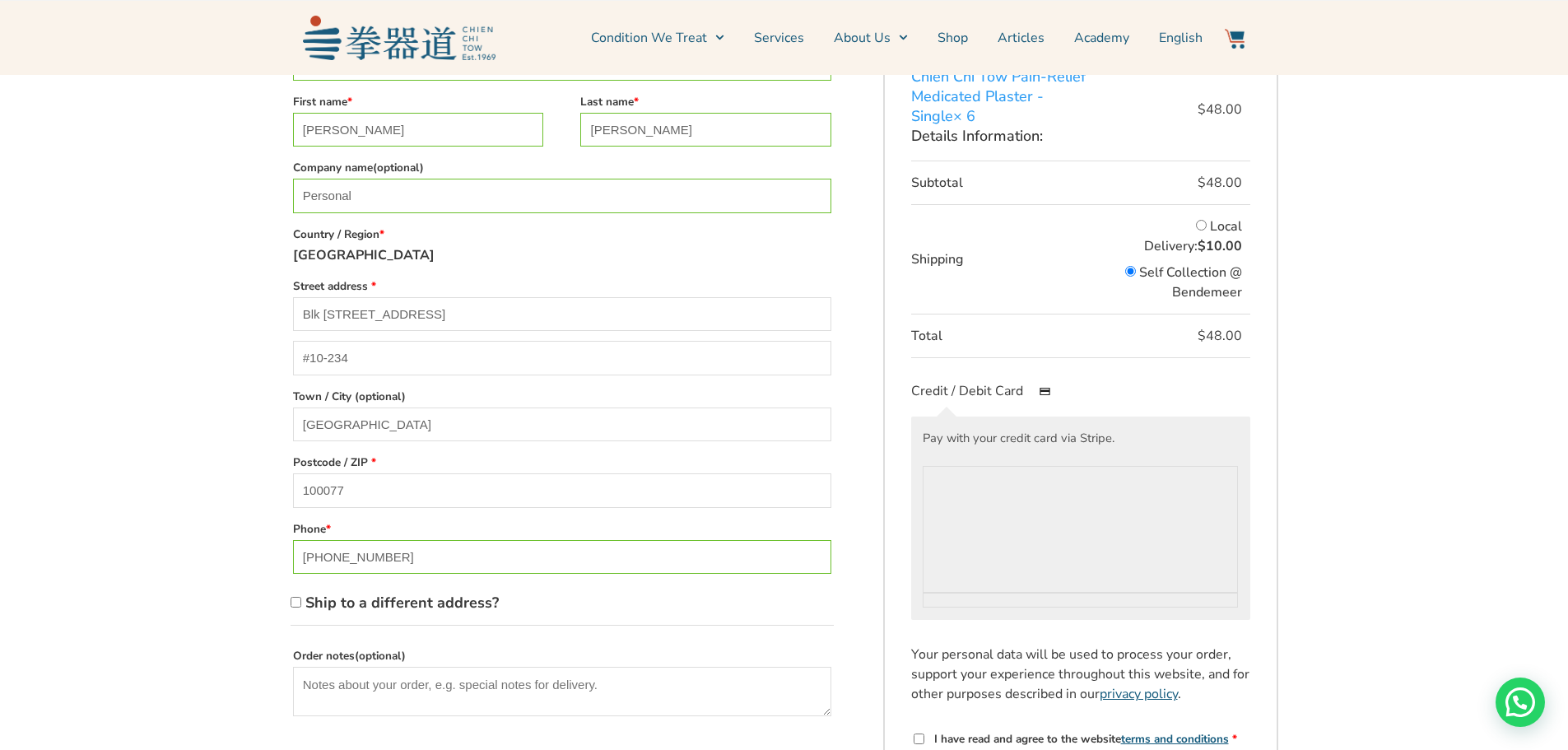
scroll to position [329, 0]
click at [1195, 223] on input "Local Delivery: $ 10.00" at bounding box center [1201, 225] width 11 height 11
radio input "true"
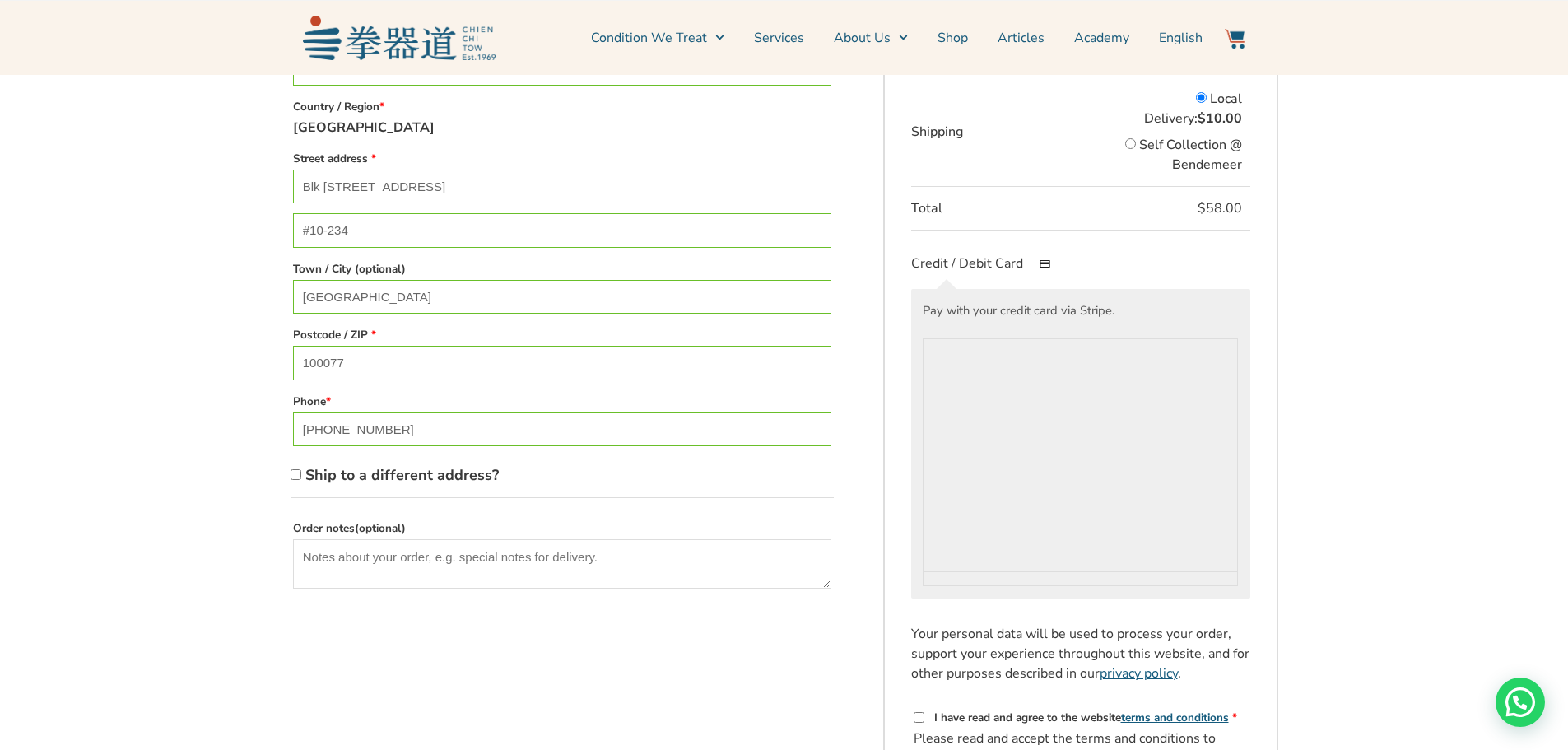
scroll to position [611, 0]
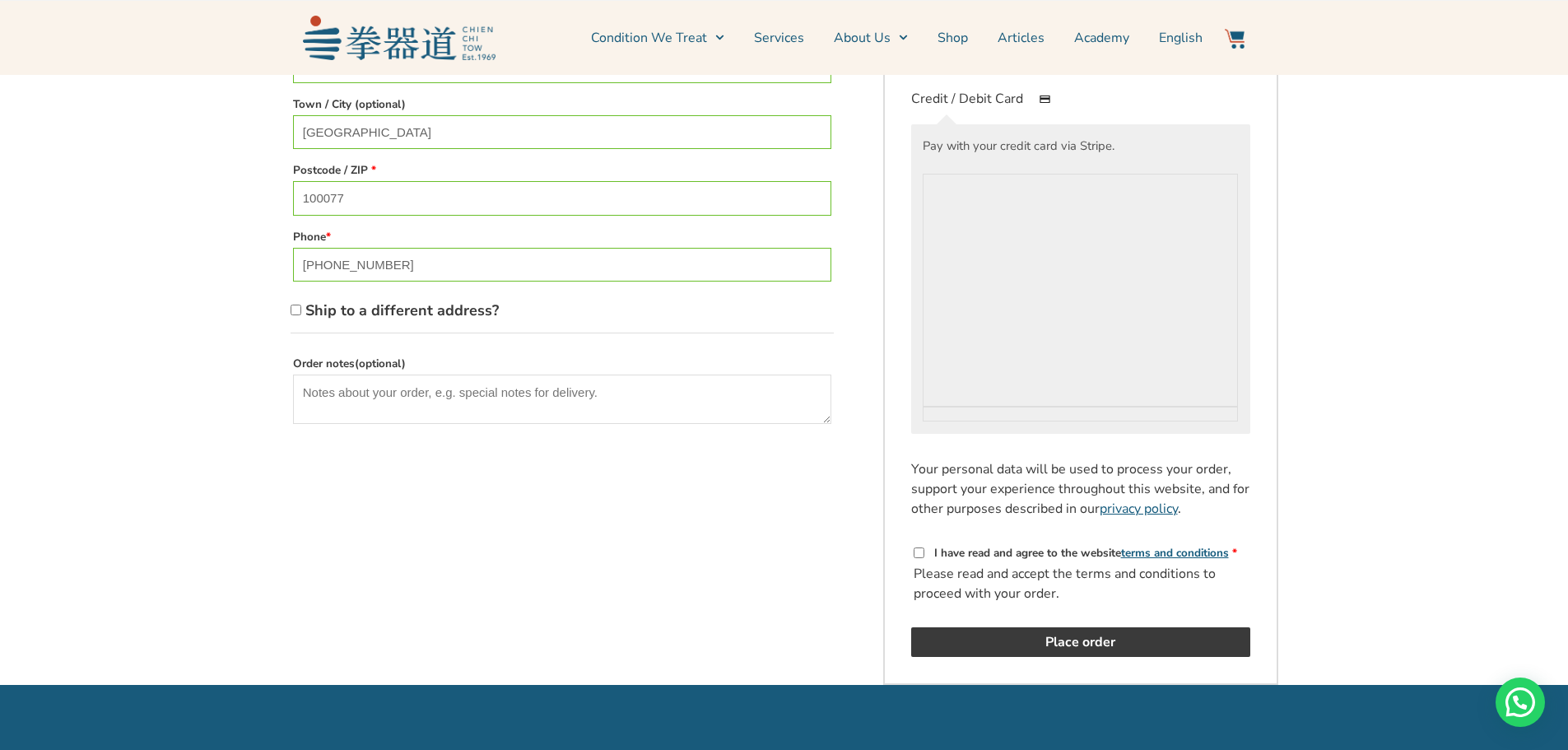
click at [1126, 639] on button "Place order" at bounding box center [1080, 642] width 339 height 30
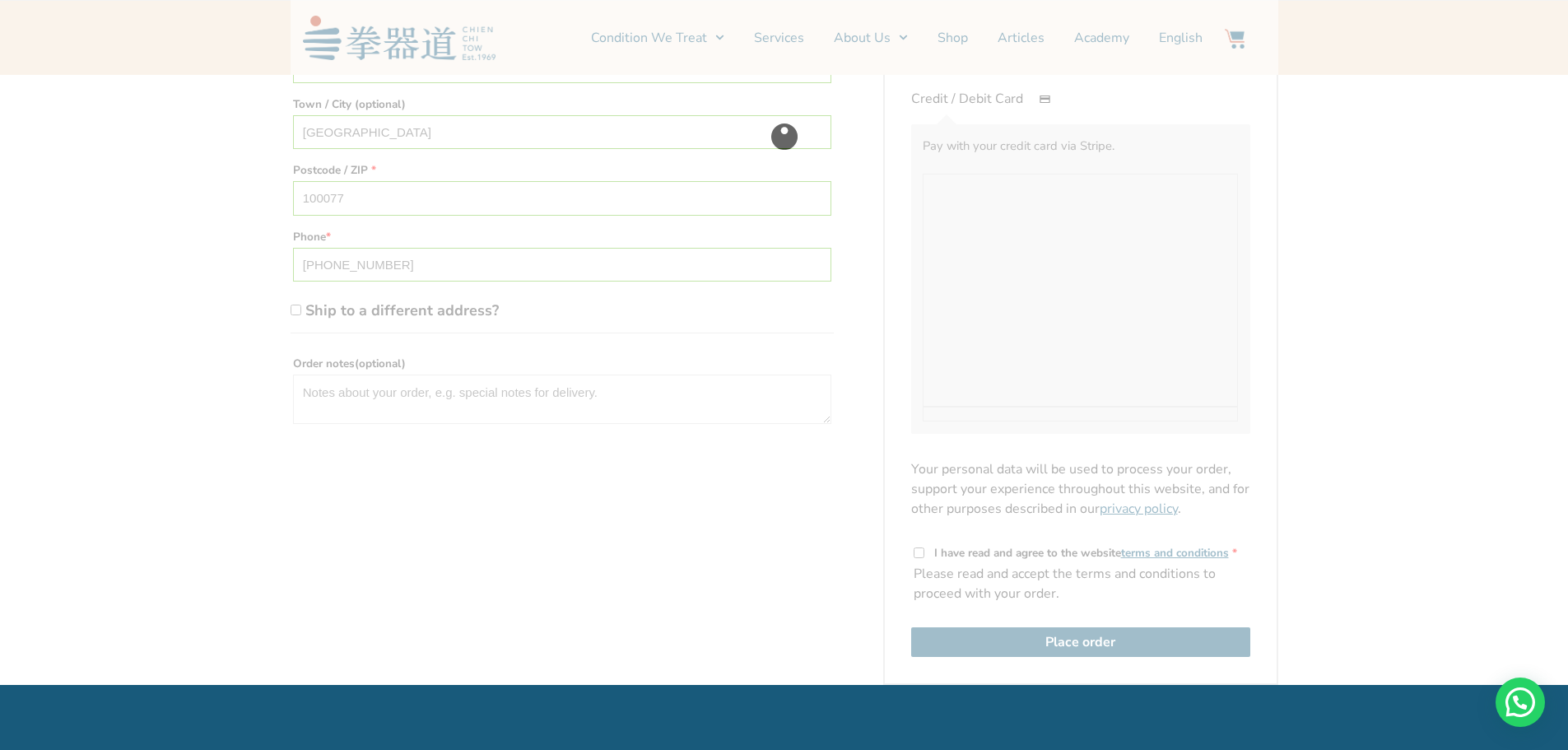
click at [920, 555] on div "Checkout" at bounding box center [784, 137] width 987 height 1096
click at [919, 549] on div "Checkout" at bounding box center [784, 137] width 987 height 1096
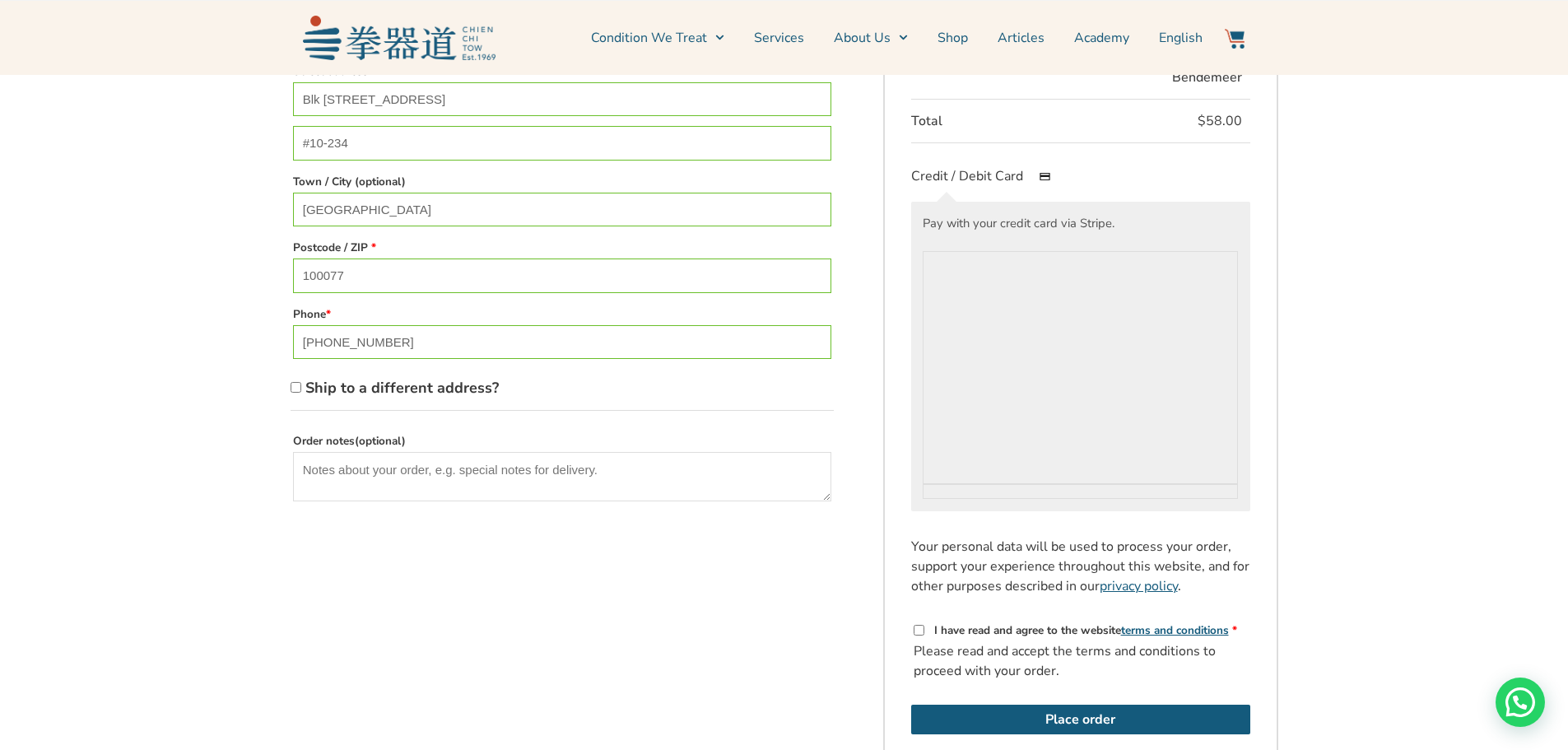
click at [918, 630] on div "Your personal data will be used to process your order, support your experience …" at bounding box center [1080, 620] width 339 height 168
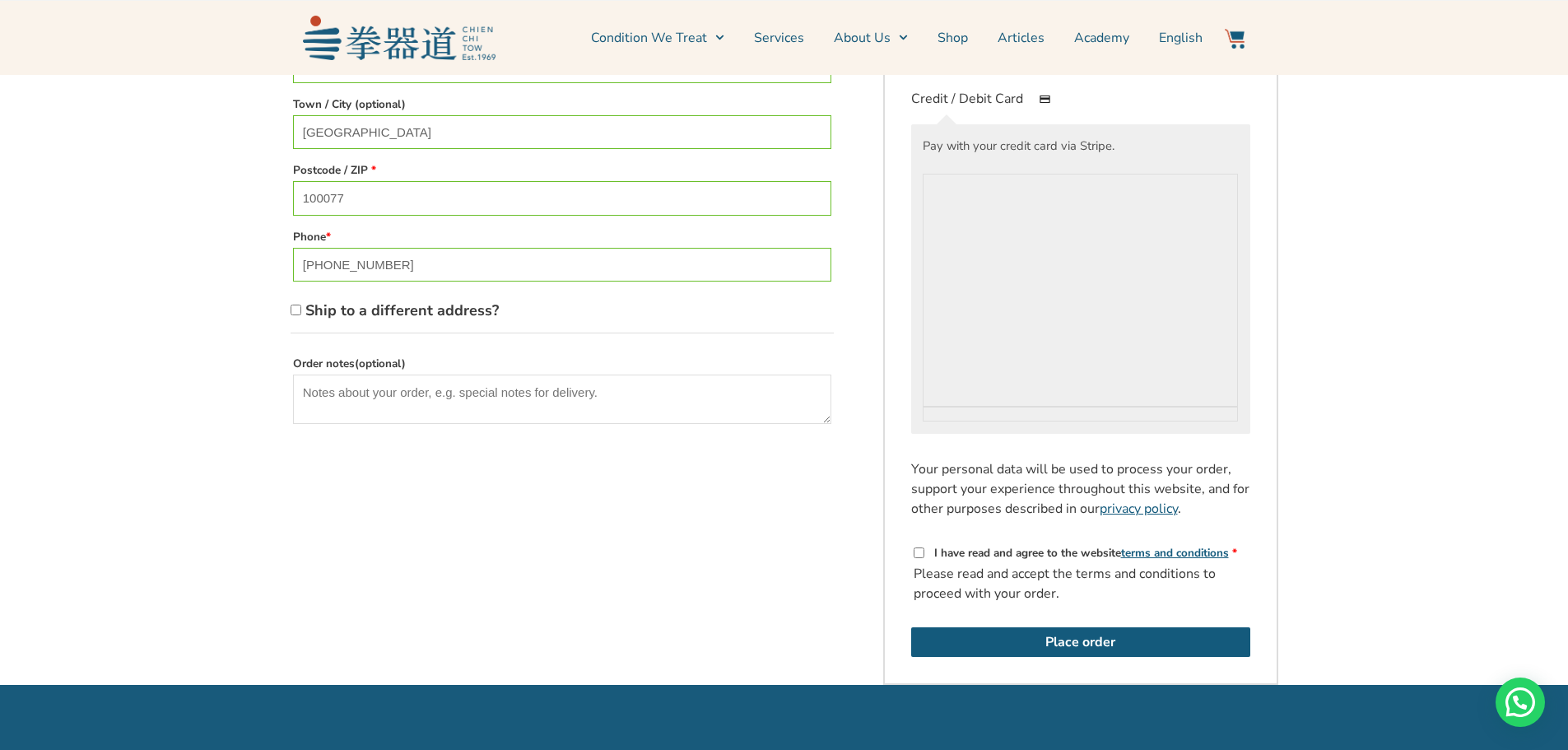
click at [923, 551] on input "I have read and agree to the website terms and conditions *" at bounding box center [919, 553] width 11 height 11
checkbox input "true"
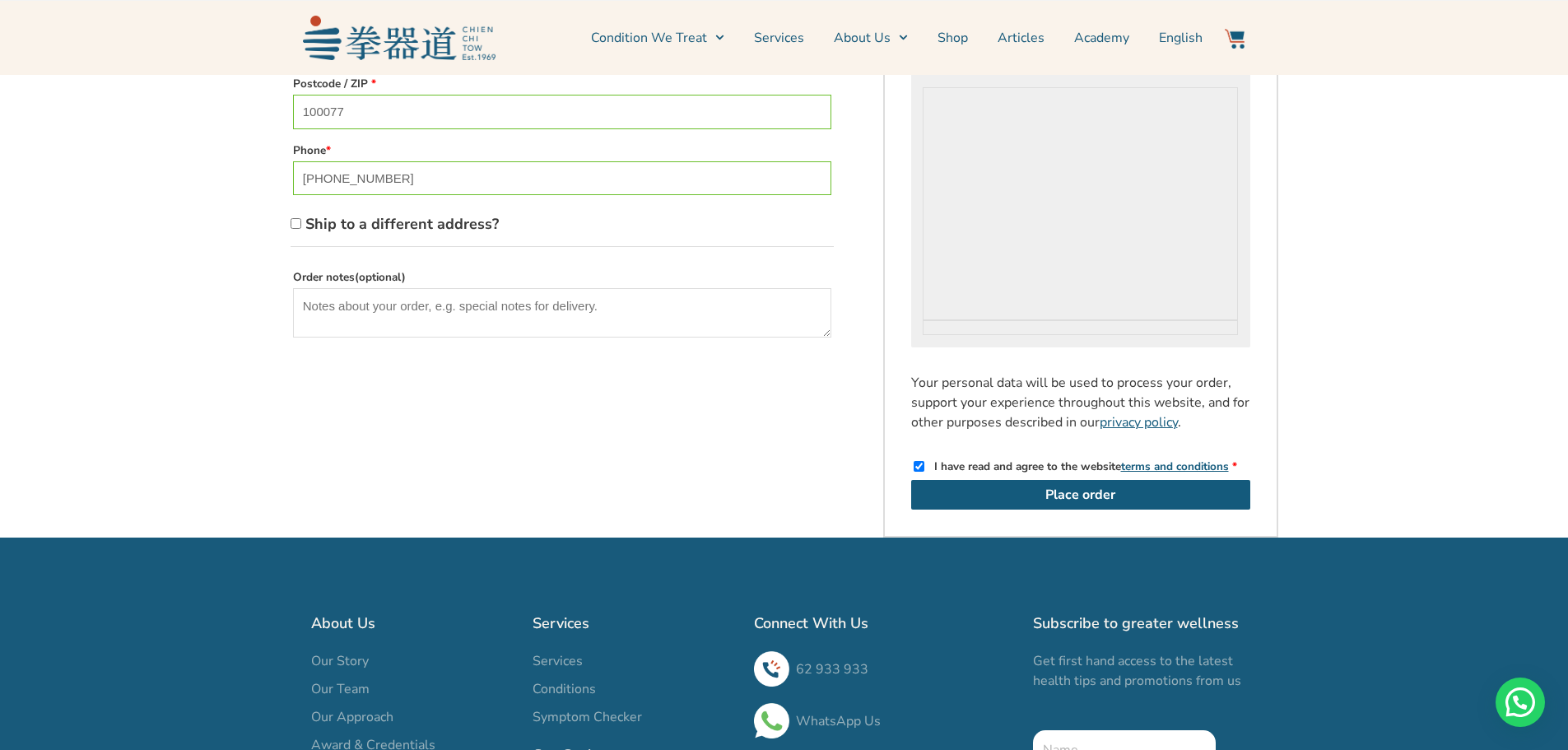
scroll to position [775, 0]
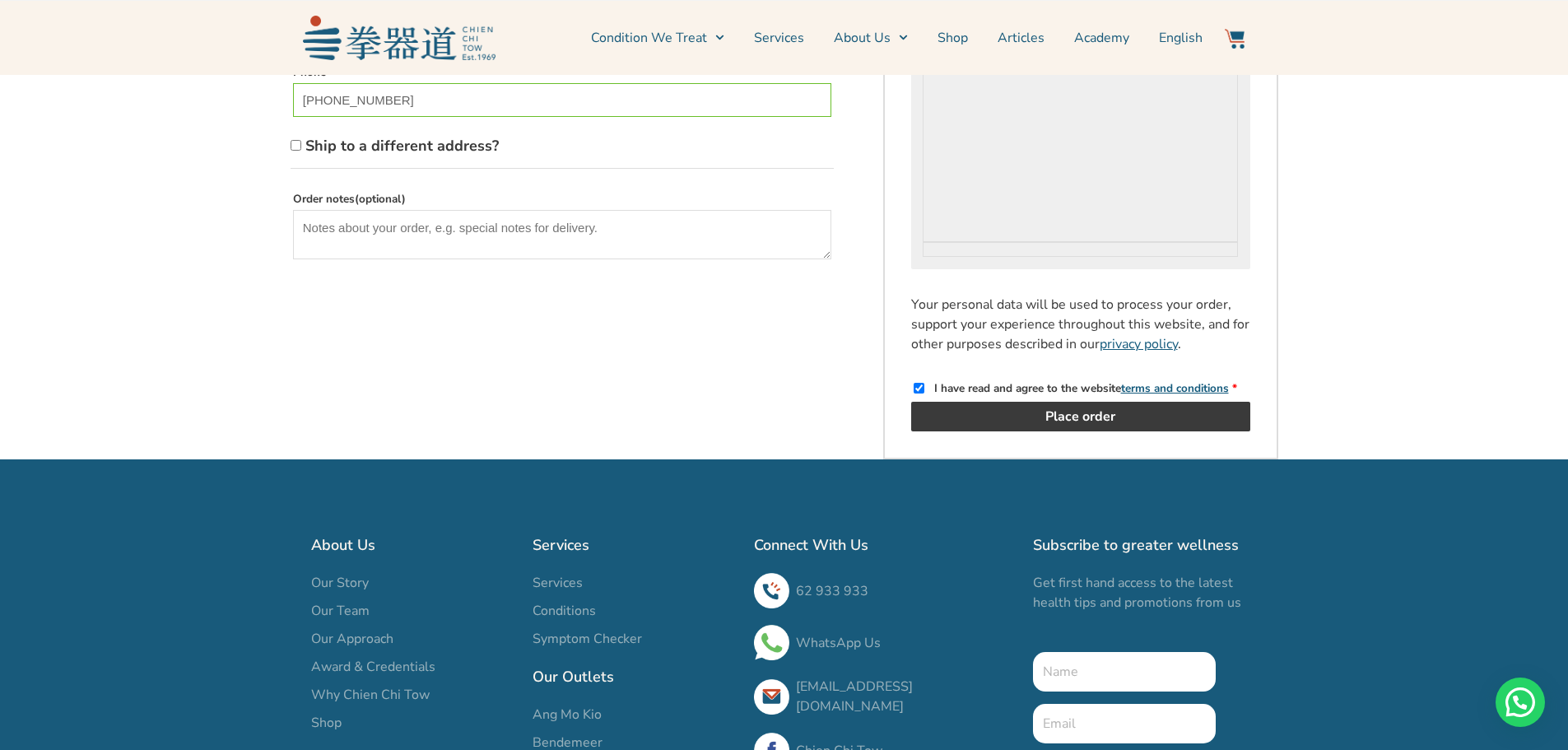
click at [1091, 411] on button "Place order" at bounding box center [1080, 417] width 339 height 30
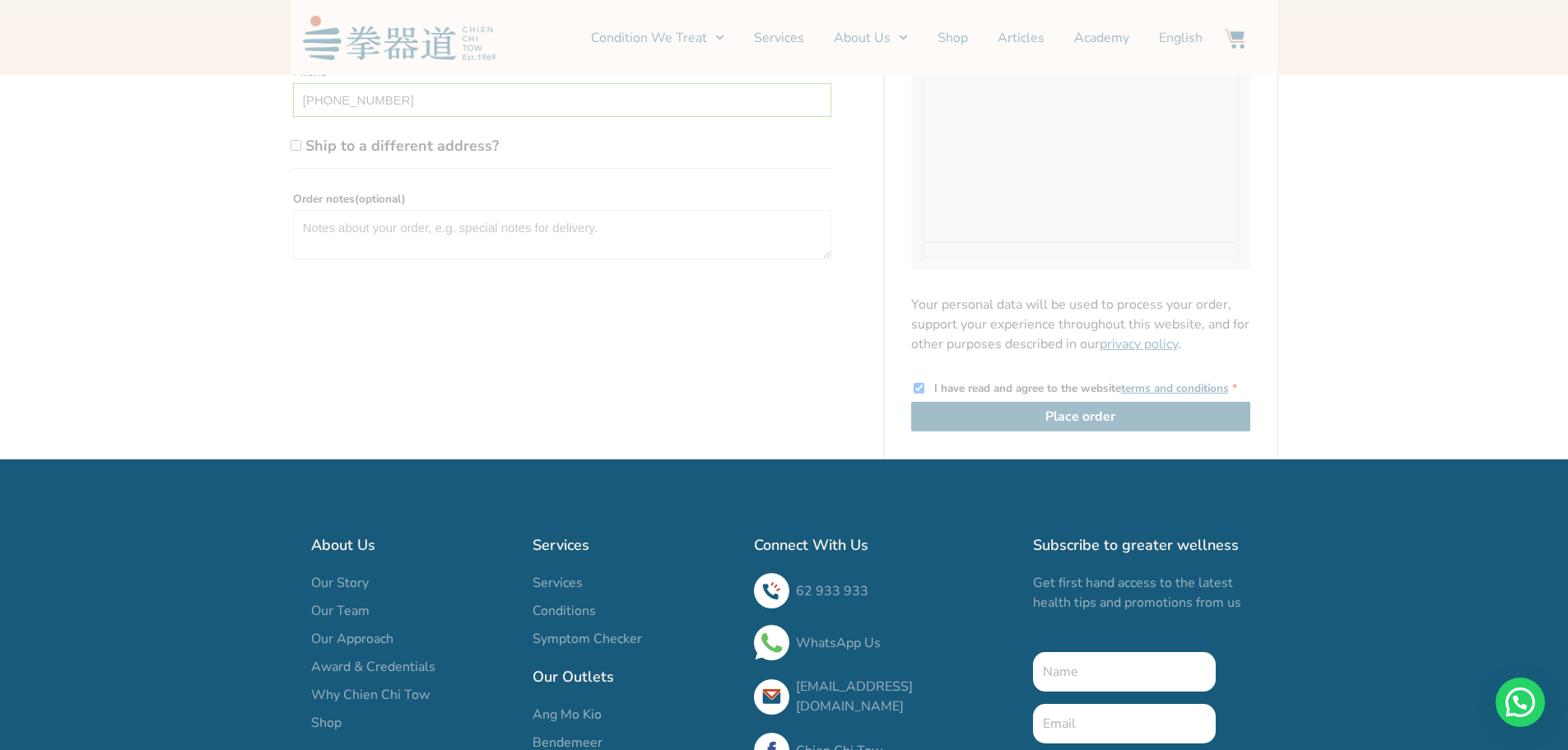
scroll to position [528, 0]
